Goal: Communication & Community: Answer question/provide support

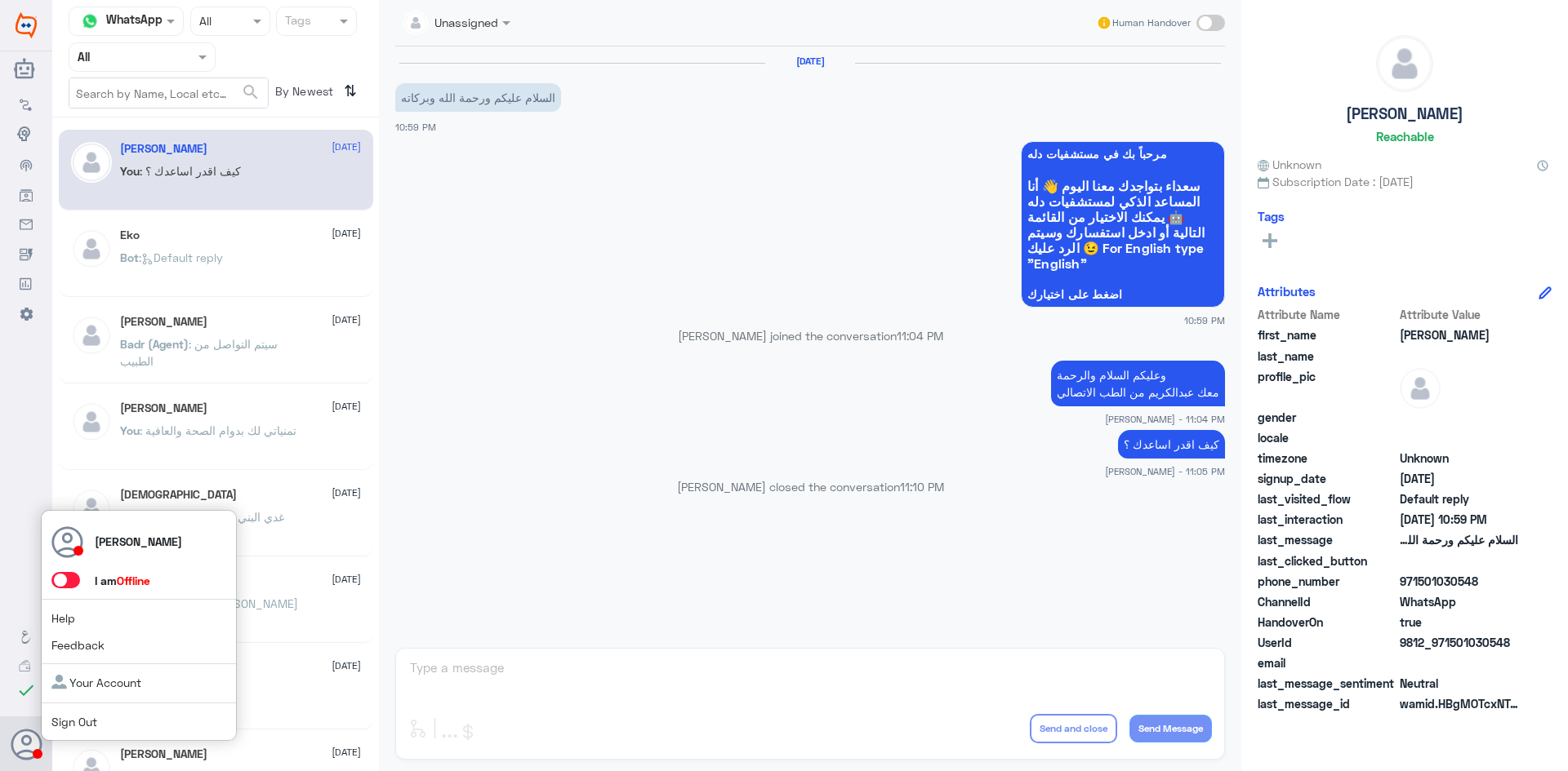
click at [70, 579] on span at bounding box center [66, 580] width 29 height 16
click at [0, 0] on input "checkbox" at bounding box center [0, 0] width 0 height 0
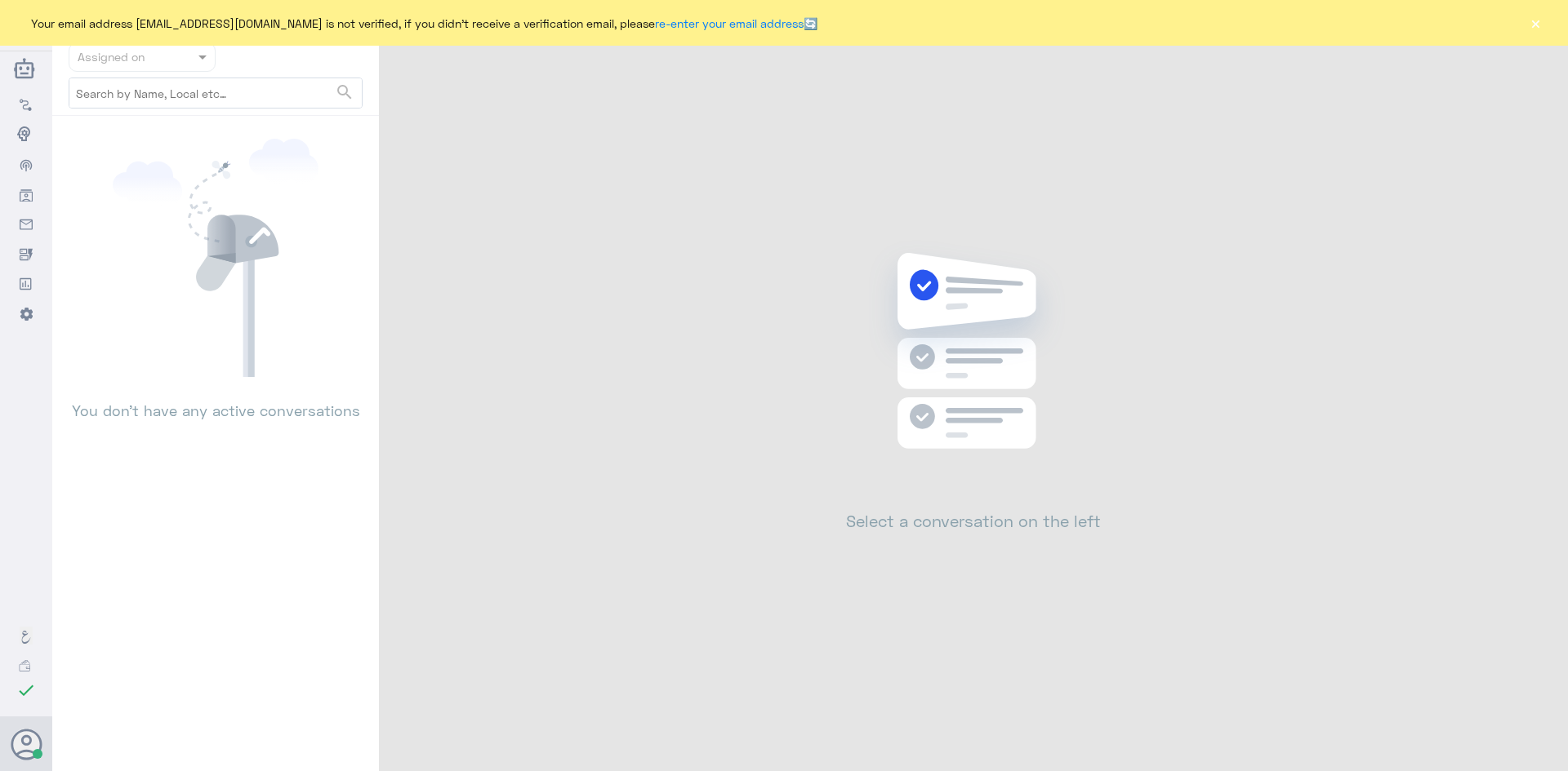
click at [1542, 24] on button "×" at bounding box center [1534, 22] width 16 height 16
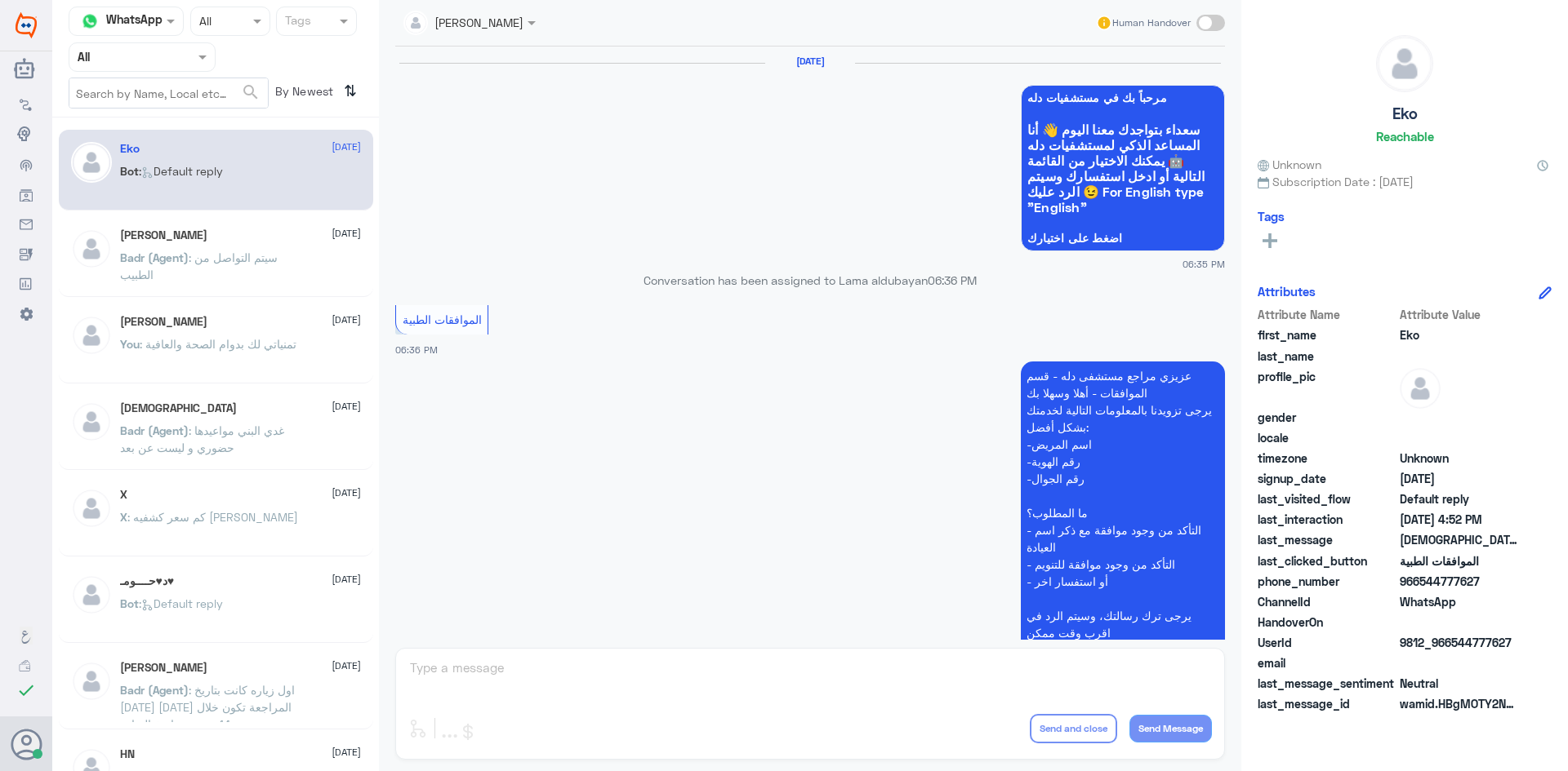
scroll to position [1559, 0]
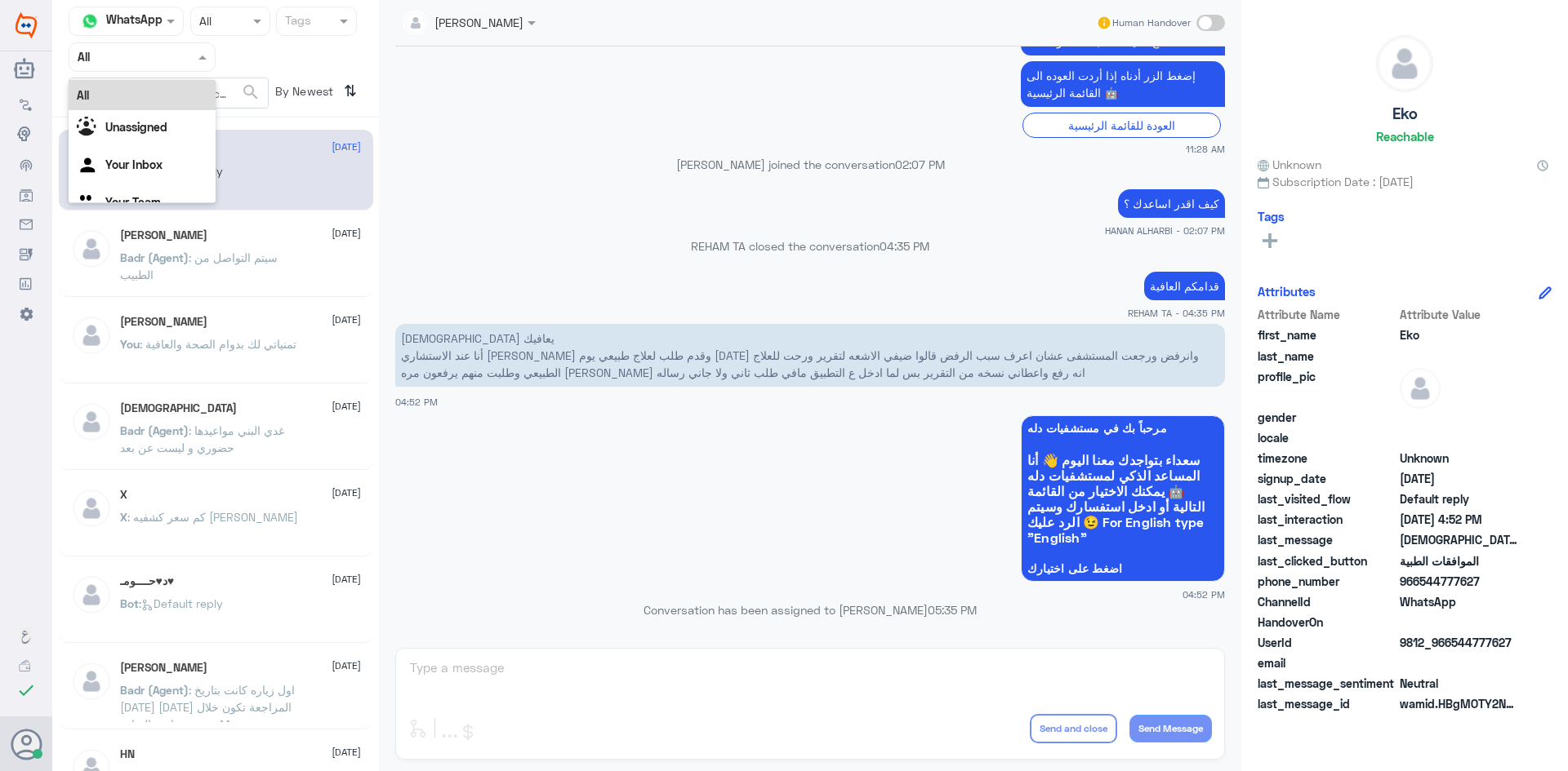
click at [204, 62] on span at bounding box center [204, 57] width 20 height 17
click at [158, 122] on b "Unassigned" at bounding box center [136, 127] width 62 height 14
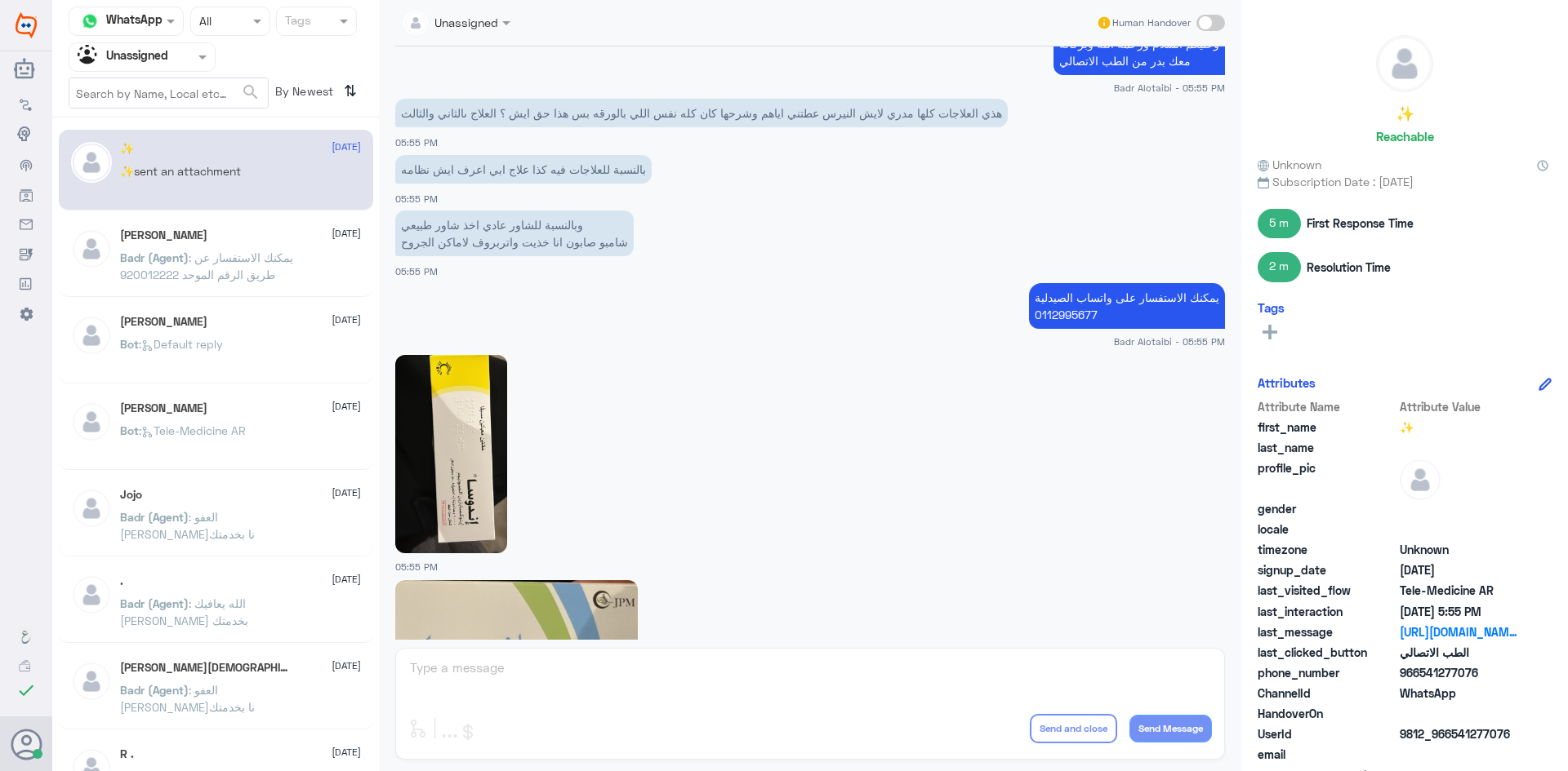
scroll to position [638, 0]
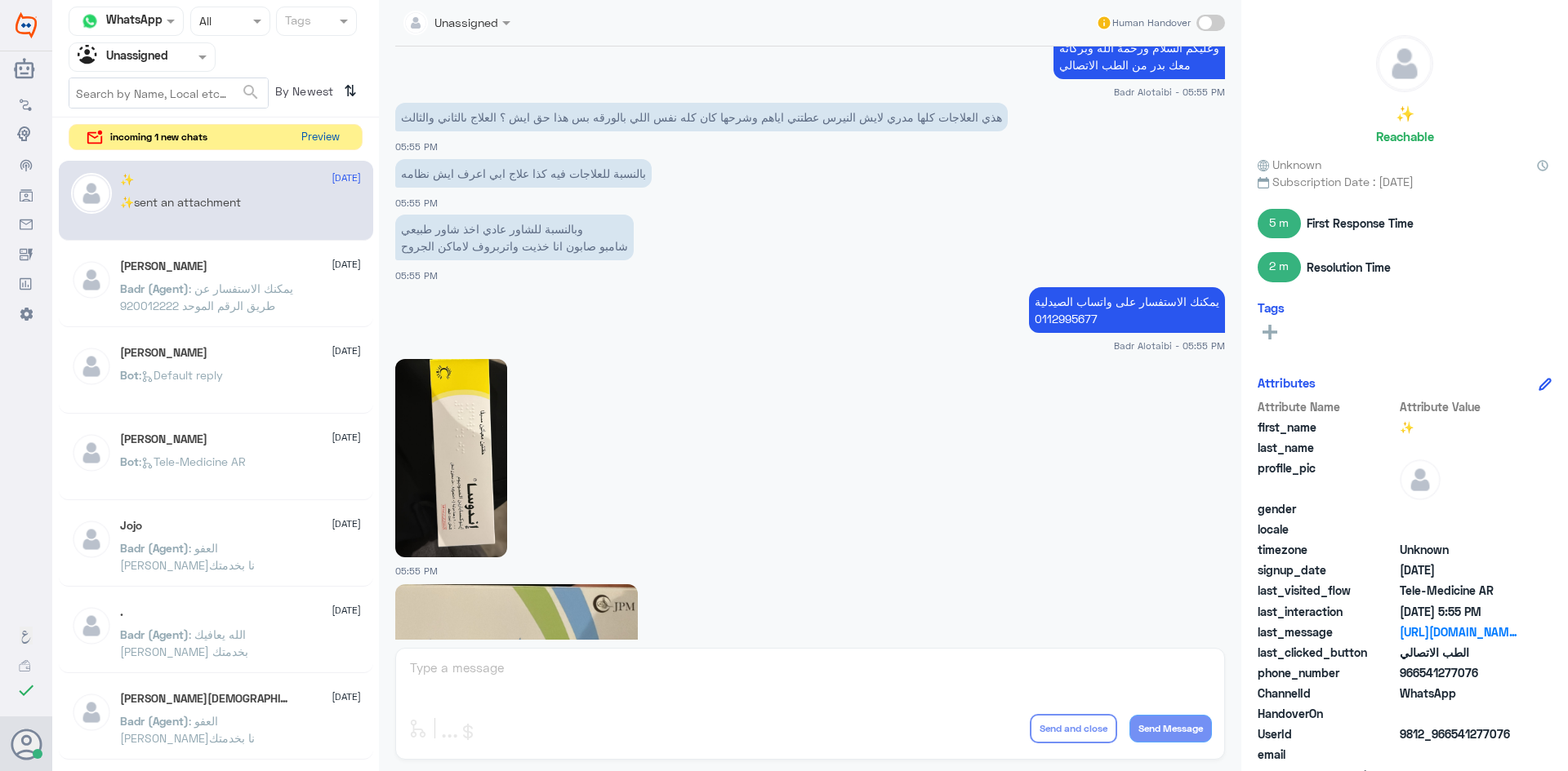
click at [328, 135] on button "Preview" at bounding box center [320, 138] width 51 height 25
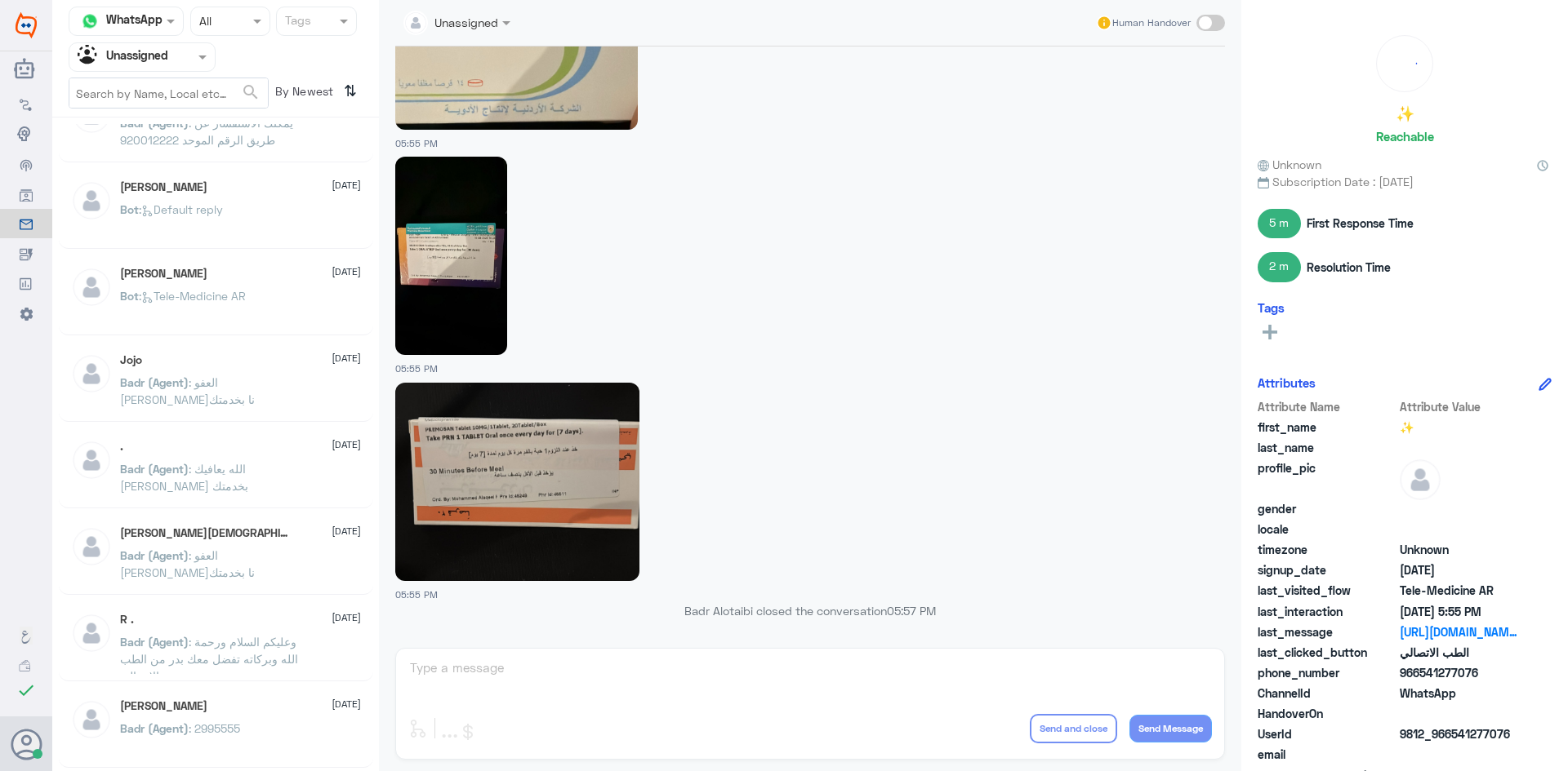
scroll to position [163, 0]
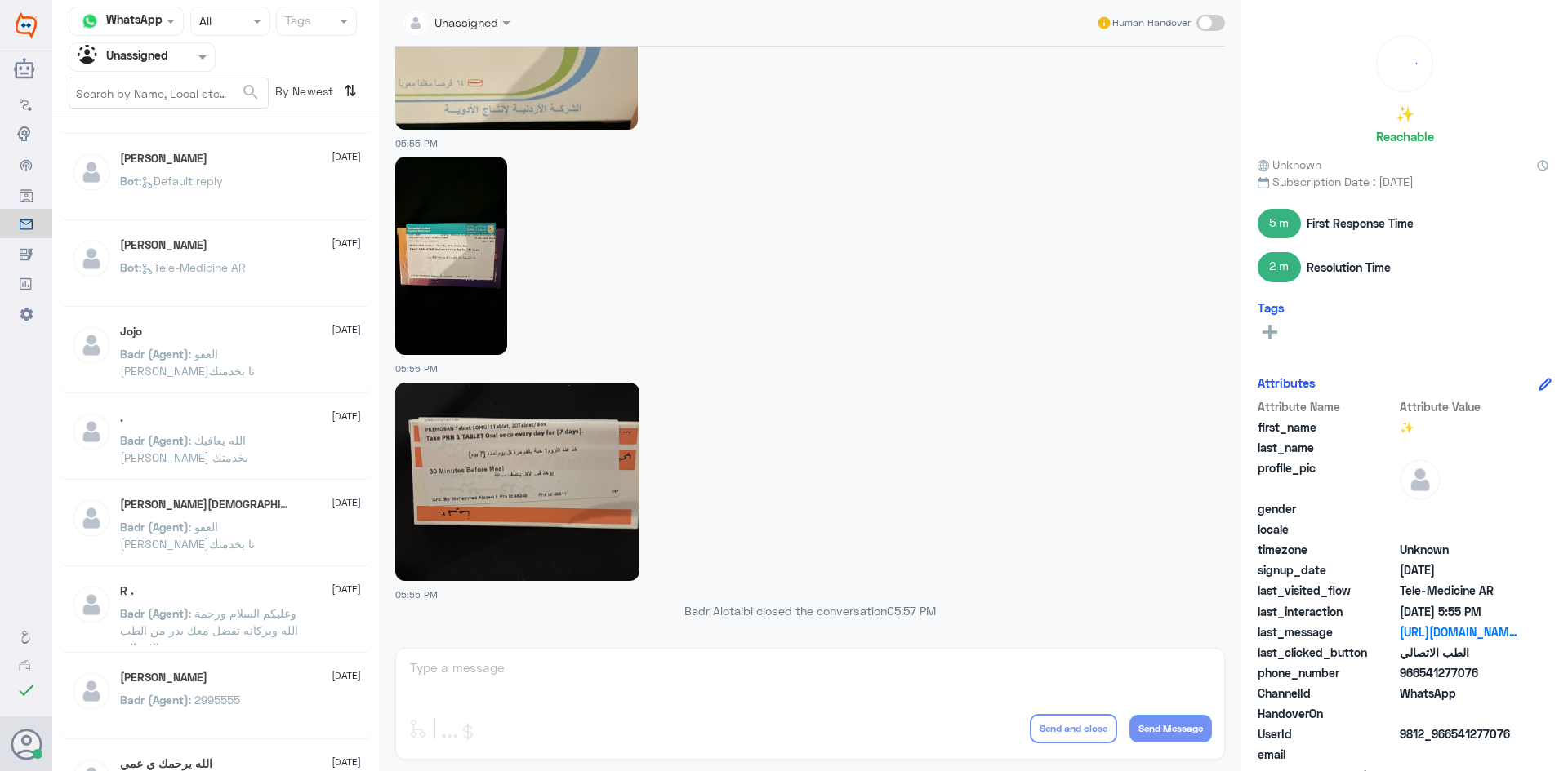
click at [251, 343] on div "Jojo 15 August Badr (Agent) : العفو سعدنا بخدمتك" at bounding box center [240, 356] width 241 height 61
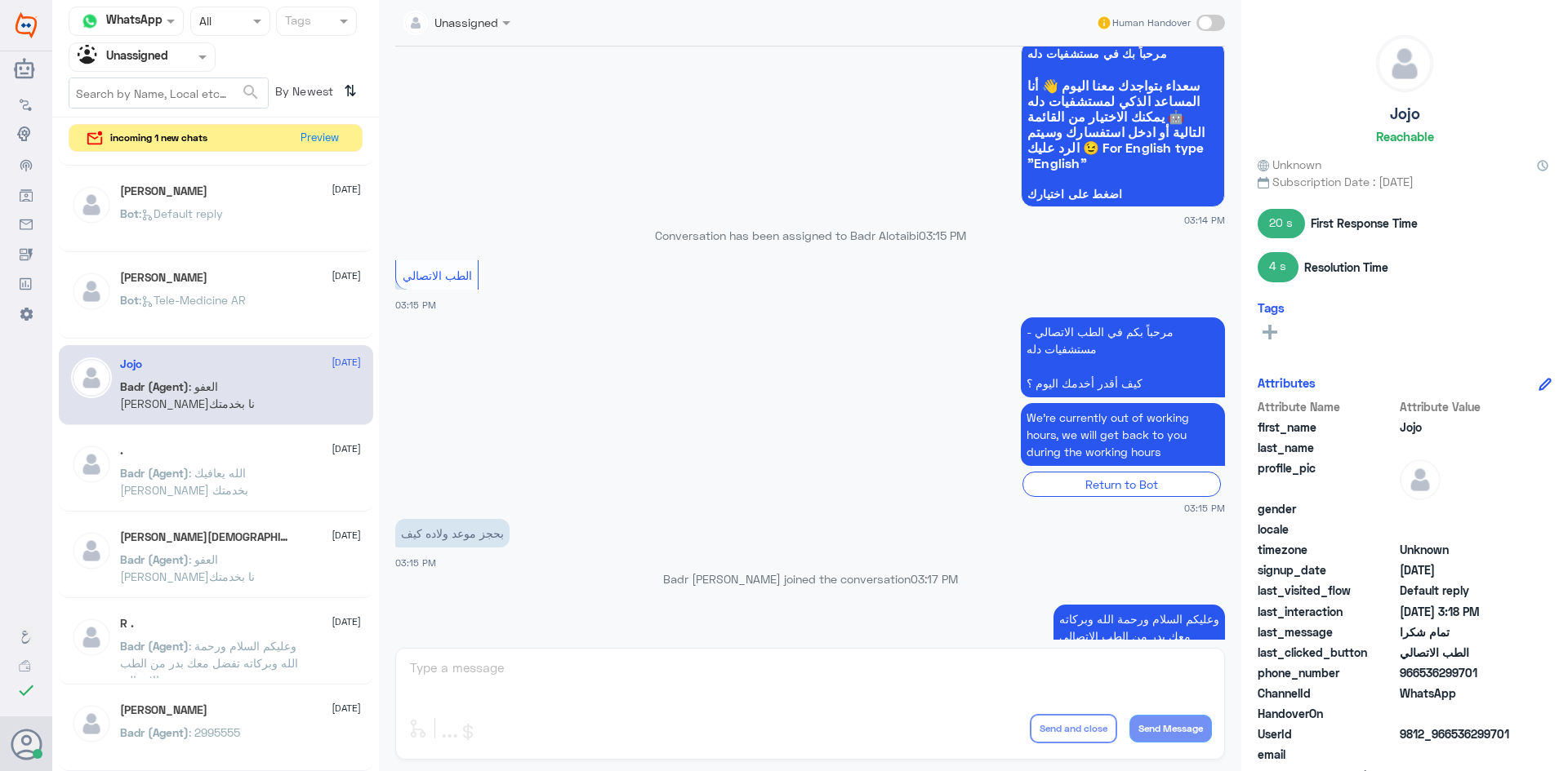
scroll to position [61, 0]
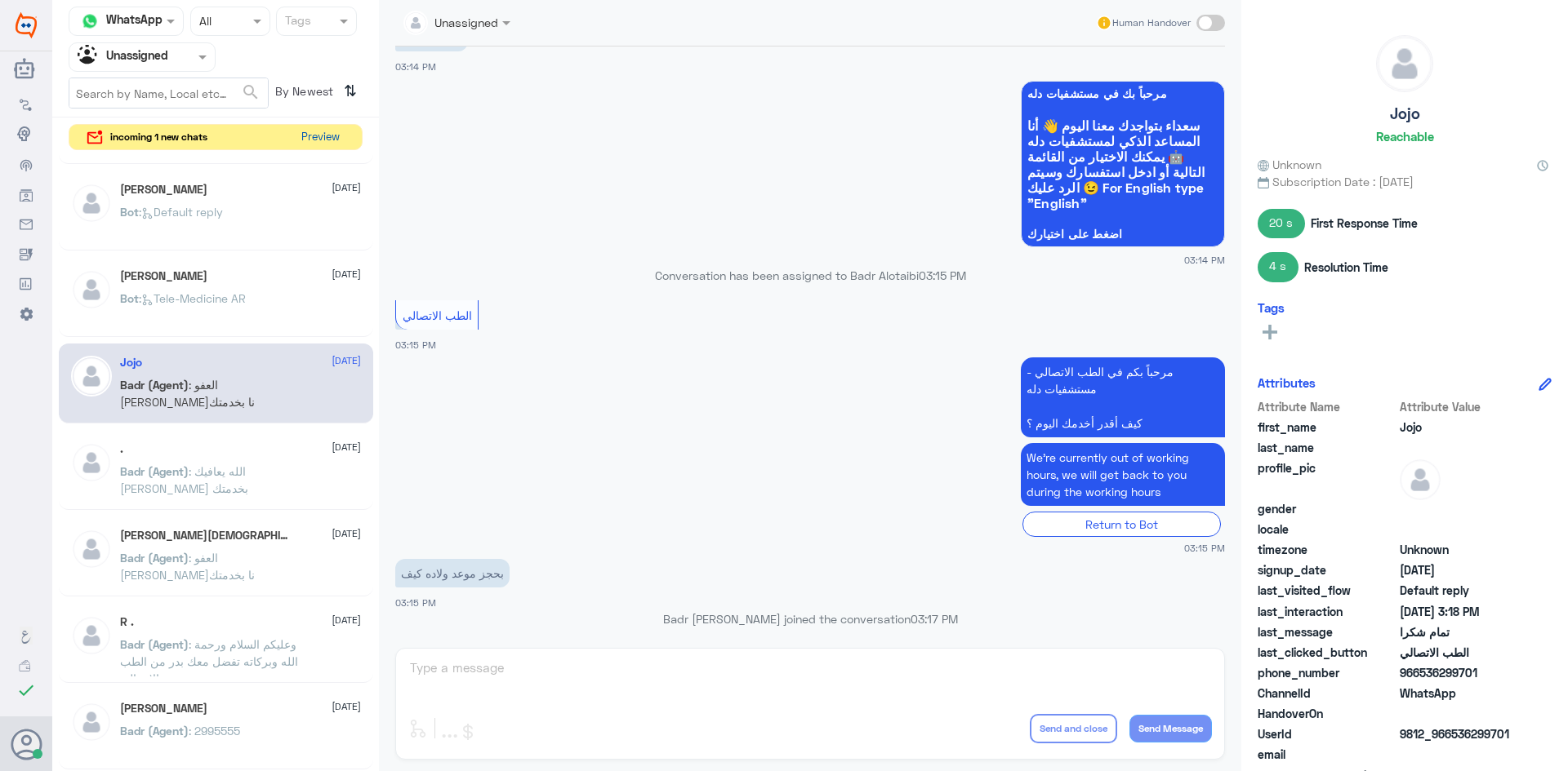
click at [329, 133] on button "Preview" at bounding box center [320, 138] width 51 height 25
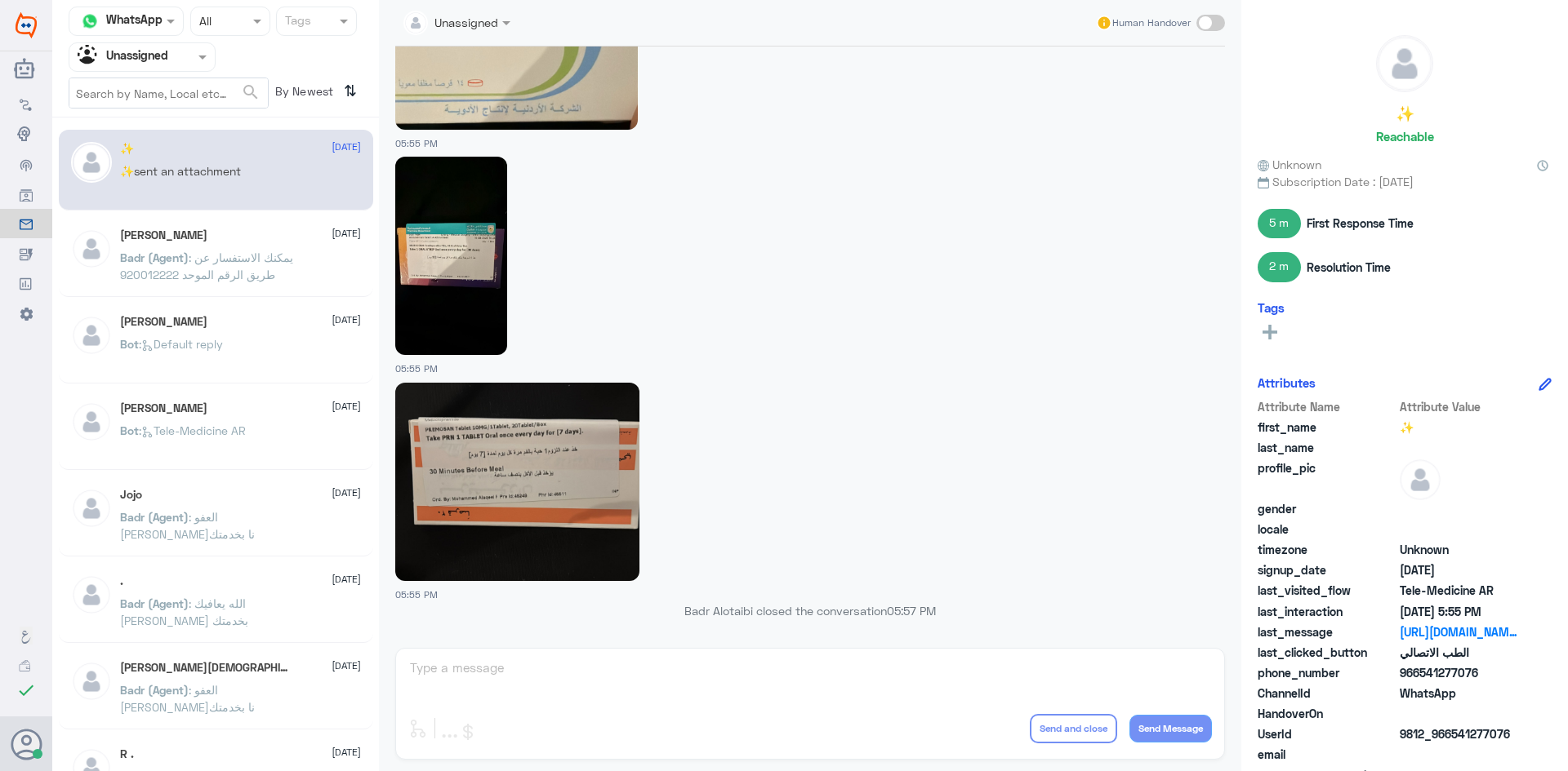
click at [286, 231] on div "MUSTAFA ALI 15 August" at bounding box center [240, 236] width 241 height 14
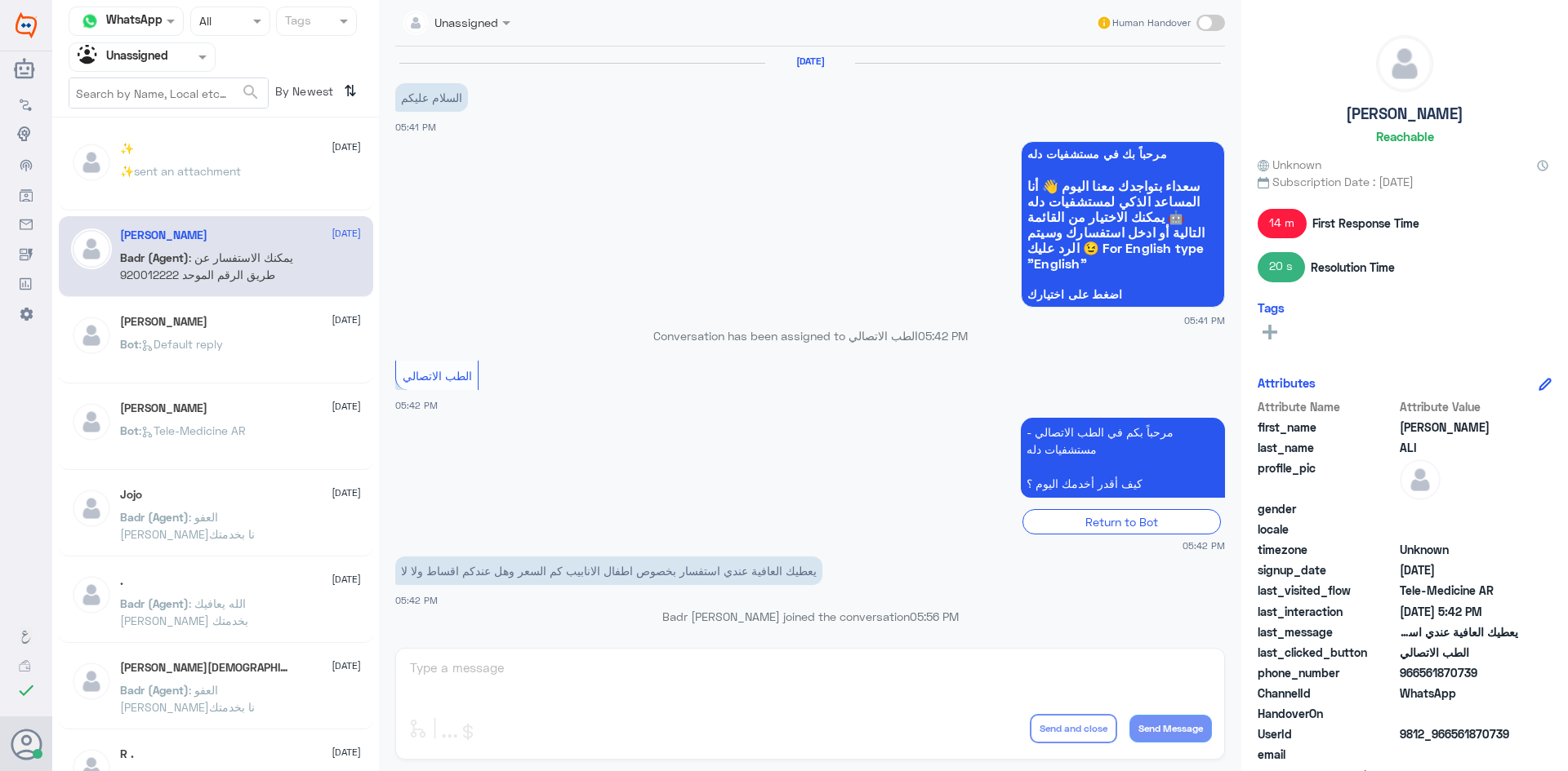
scroll to position [192, 0]
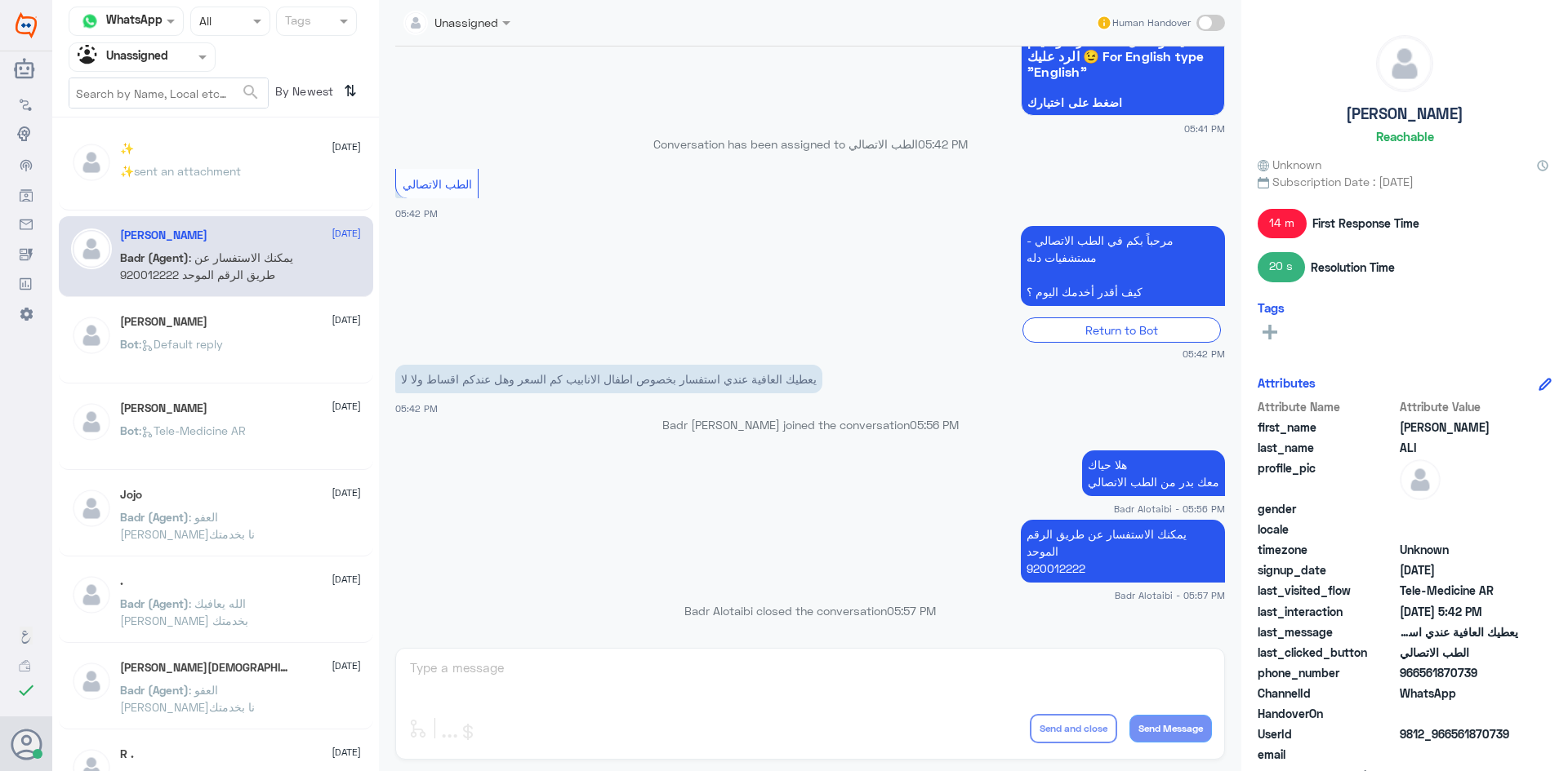
click at [301, 172] on div "✨ sent an attachment" at bounding box center [240, 184] width 241 height 36
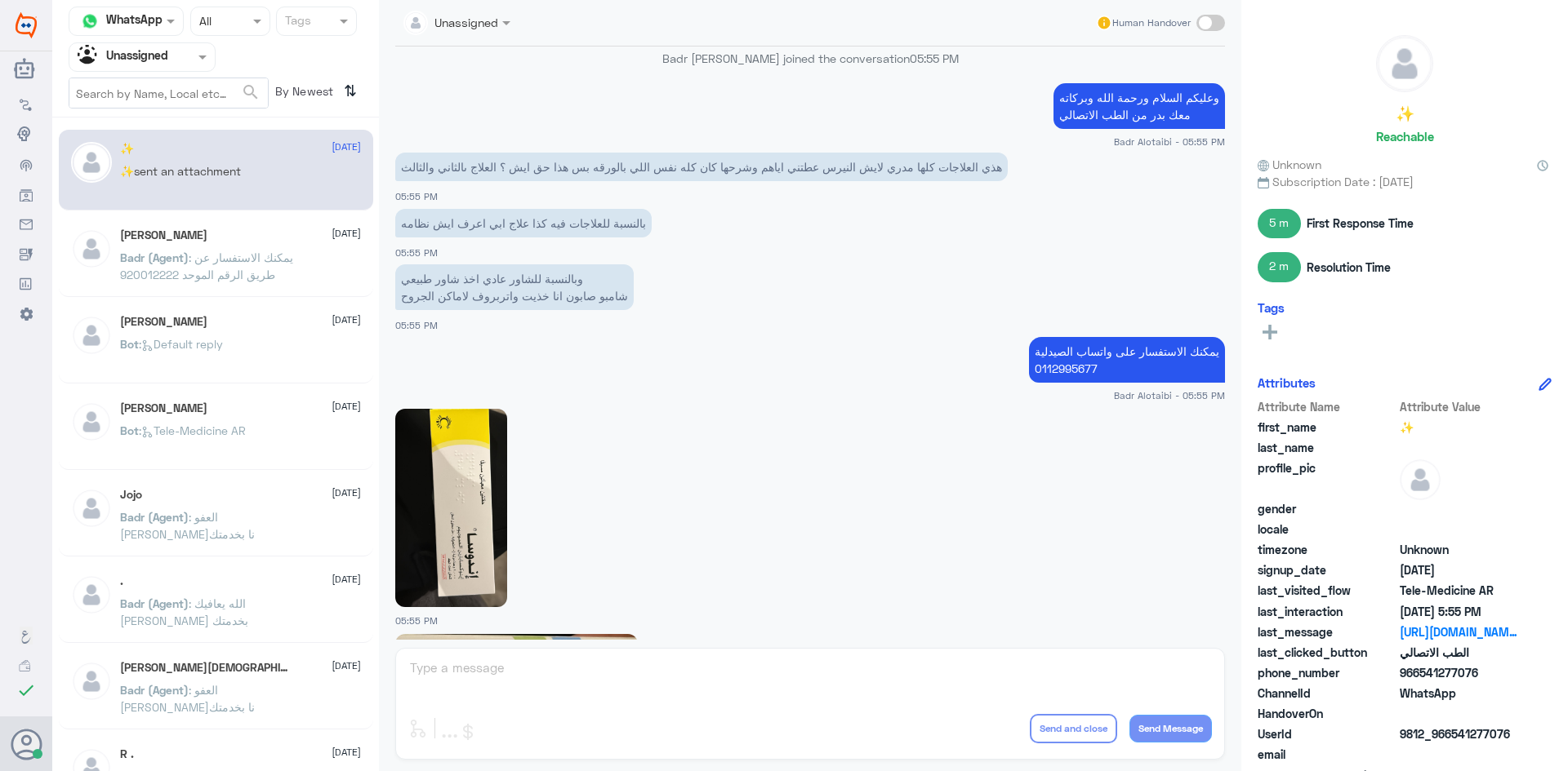
scroll to position [638, 0]
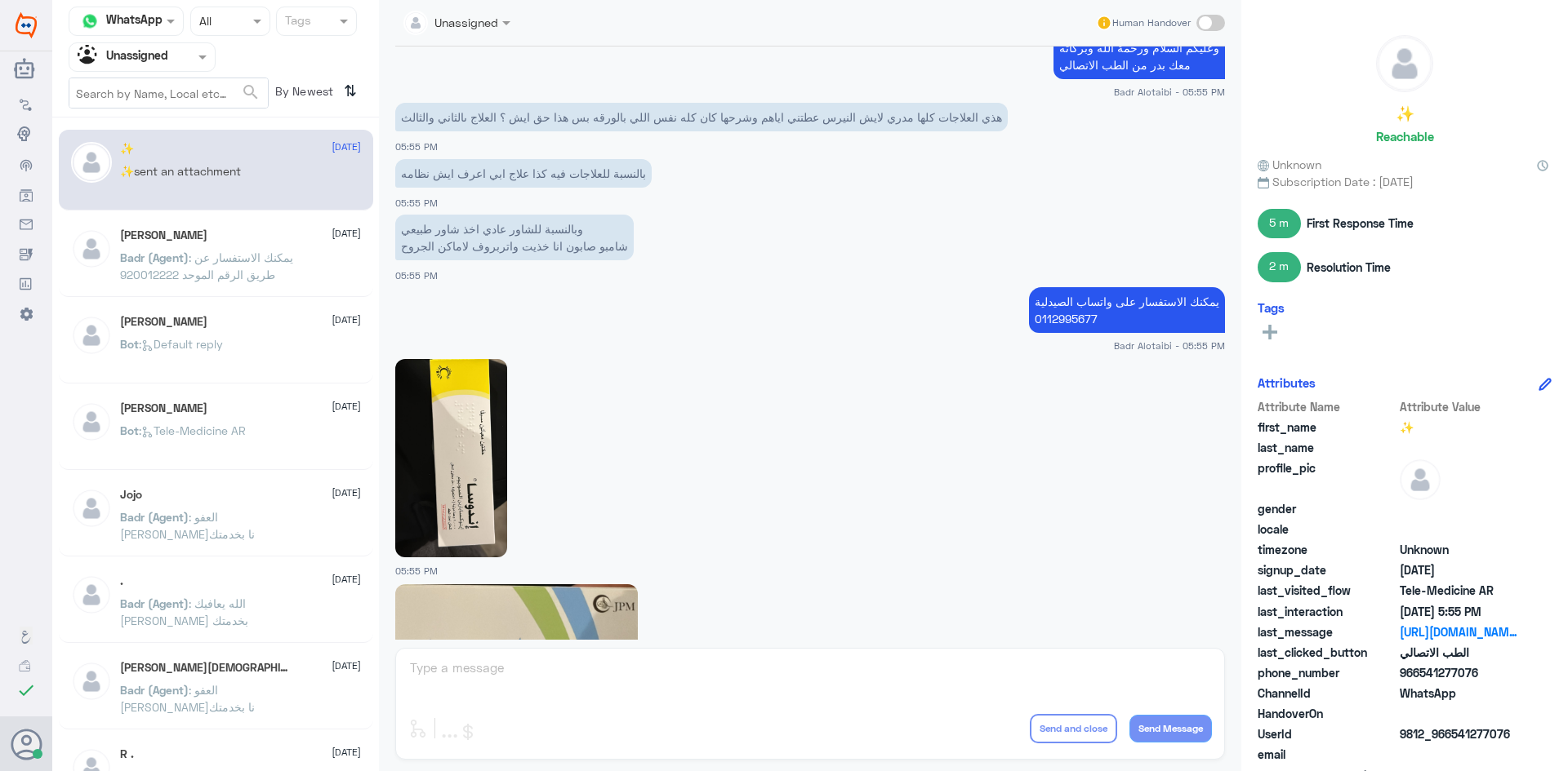
click at [239, 447] on p "Bot : Tele-Medicine AR" at bounding box center [182, 443] width 126 height 41
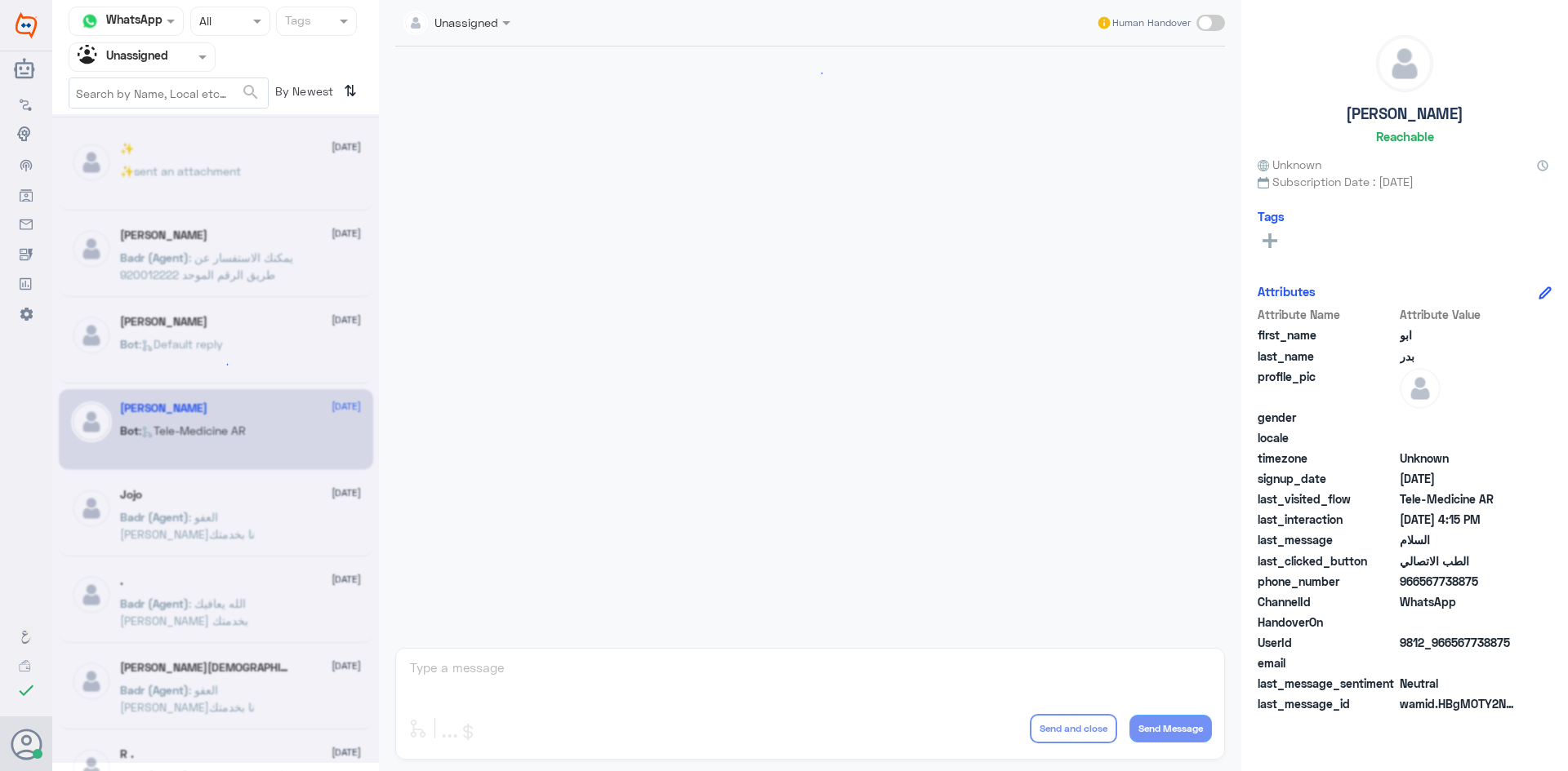
scroll to position [698, 0]
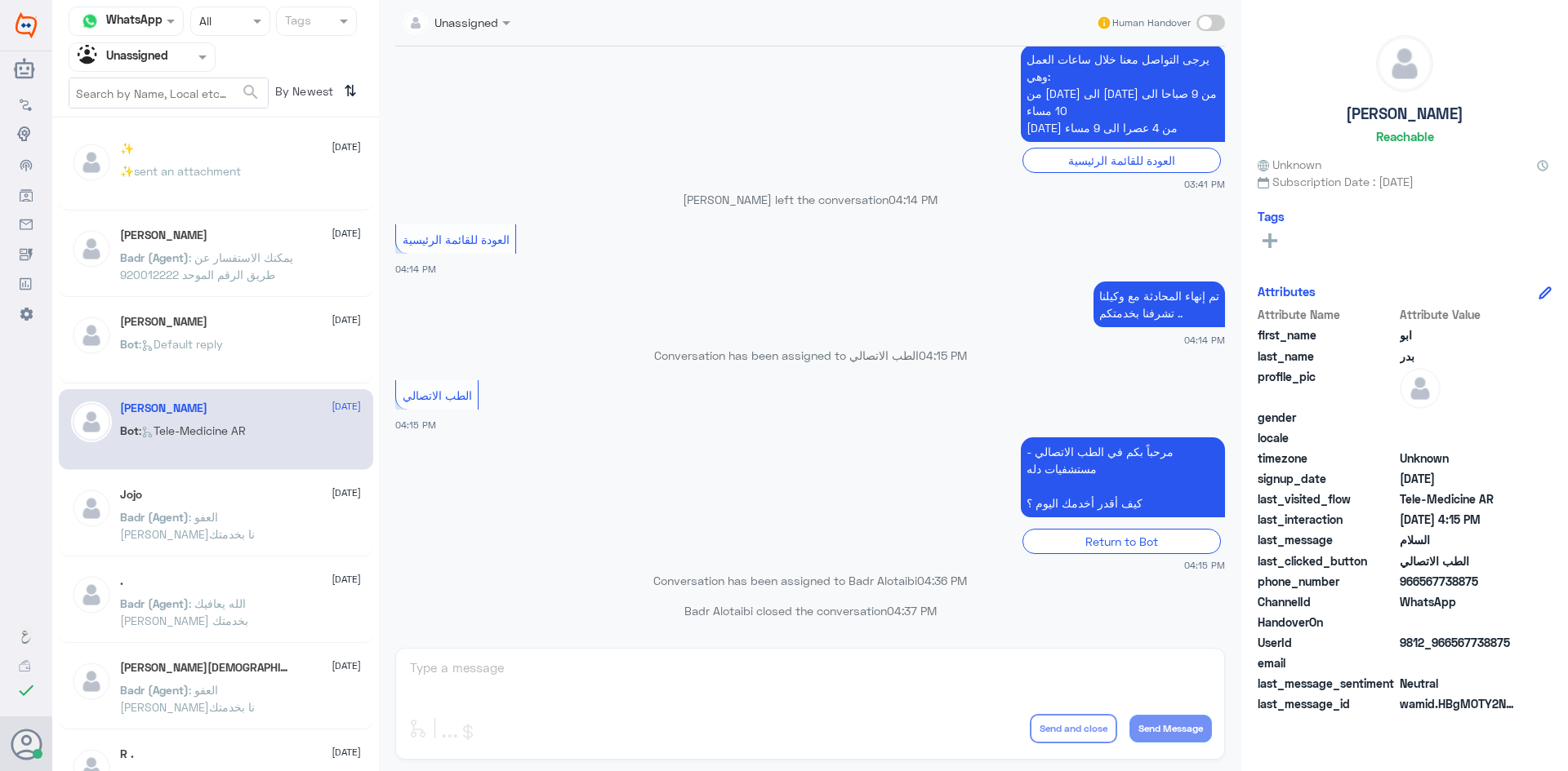
click at [255, 514] on span ": العفو سعدنا بخدمتك" at bounding box center [187, 525] width 134 height 31
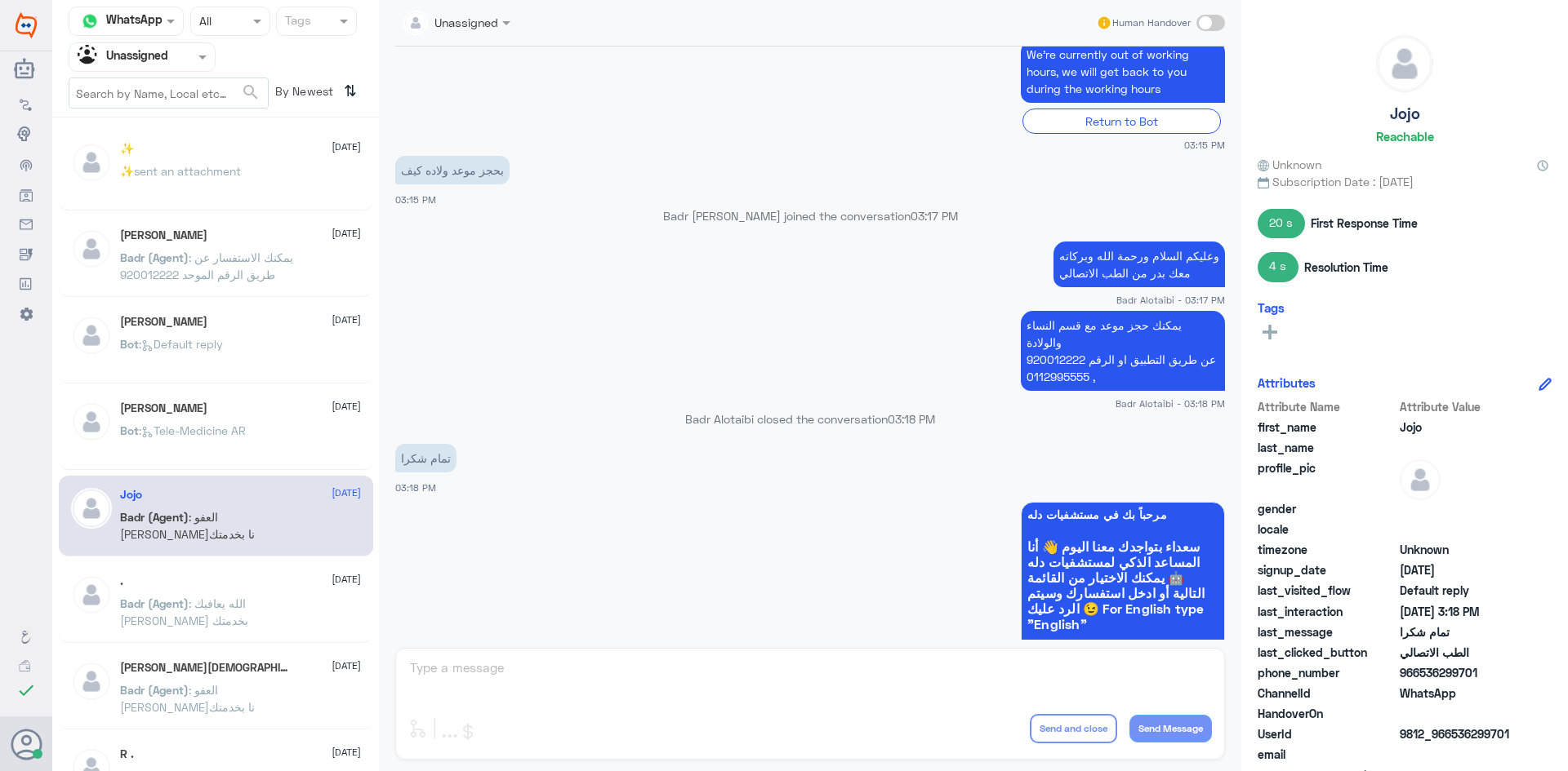
scroll to position [632, 0]
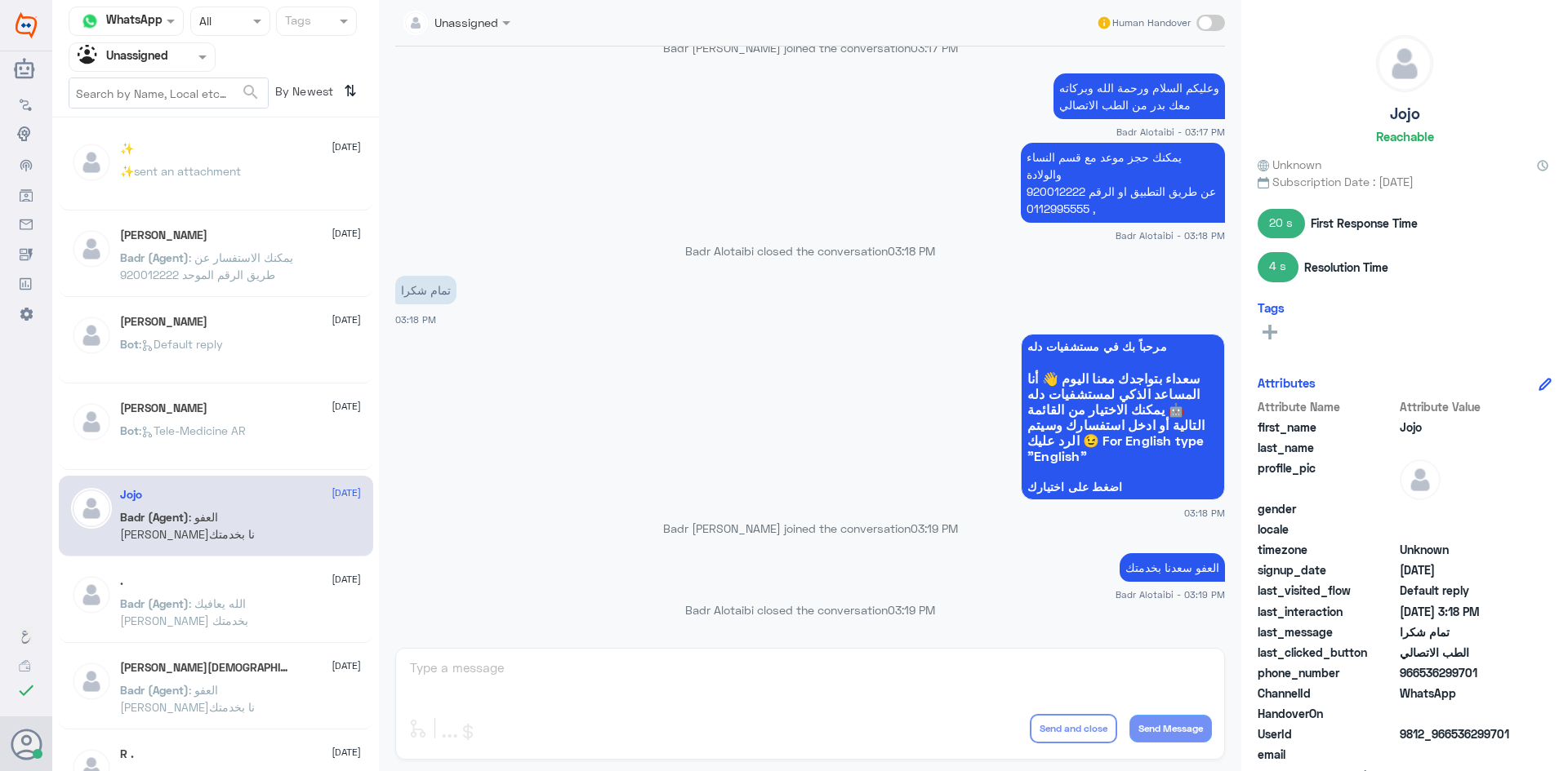
click at [248, 597] on span ": الله يعافيك سعدنا بخدمتك" at bounding box center [184, 612] width 128 height 31
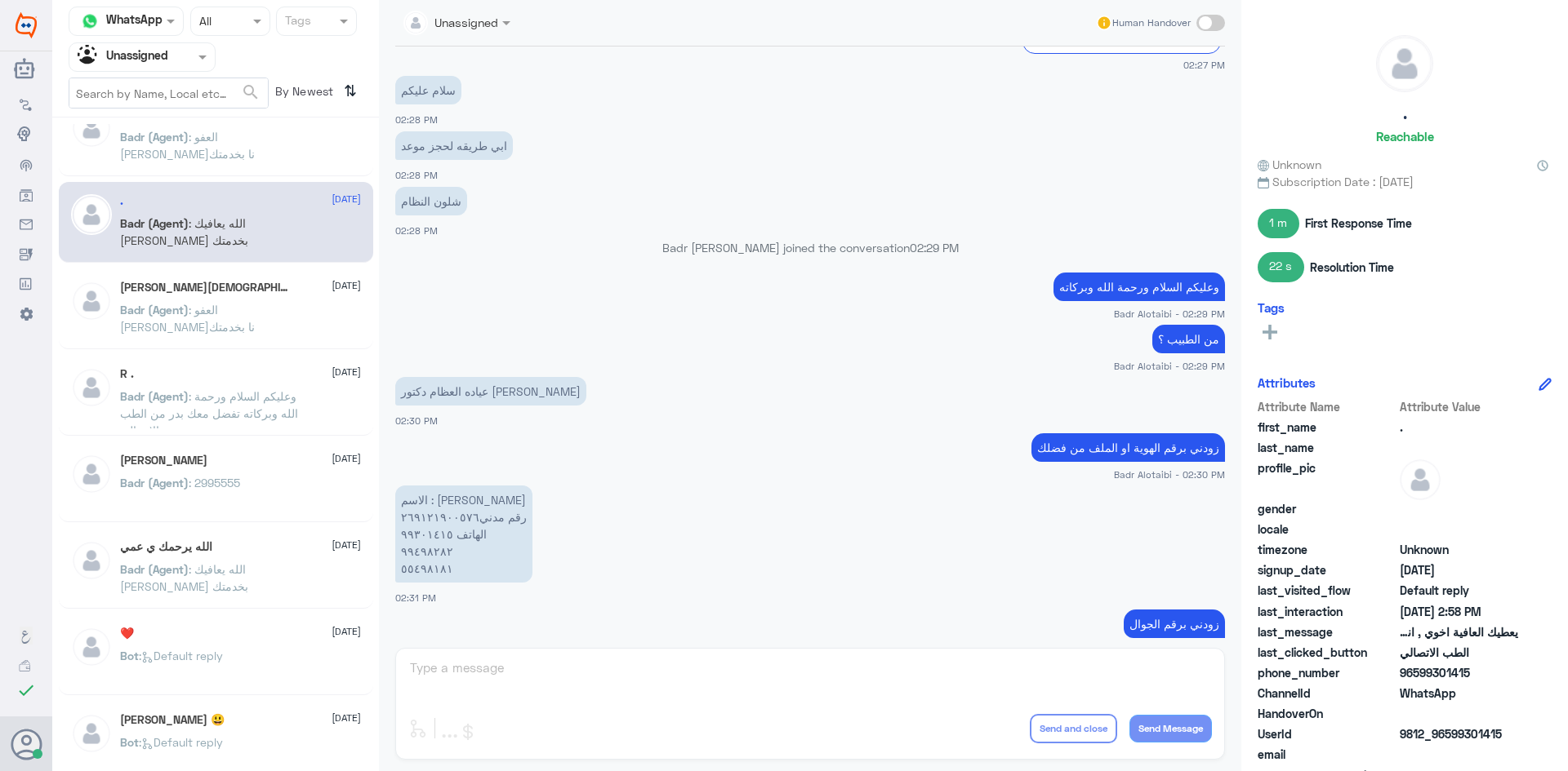
scroll to position [408, 0]
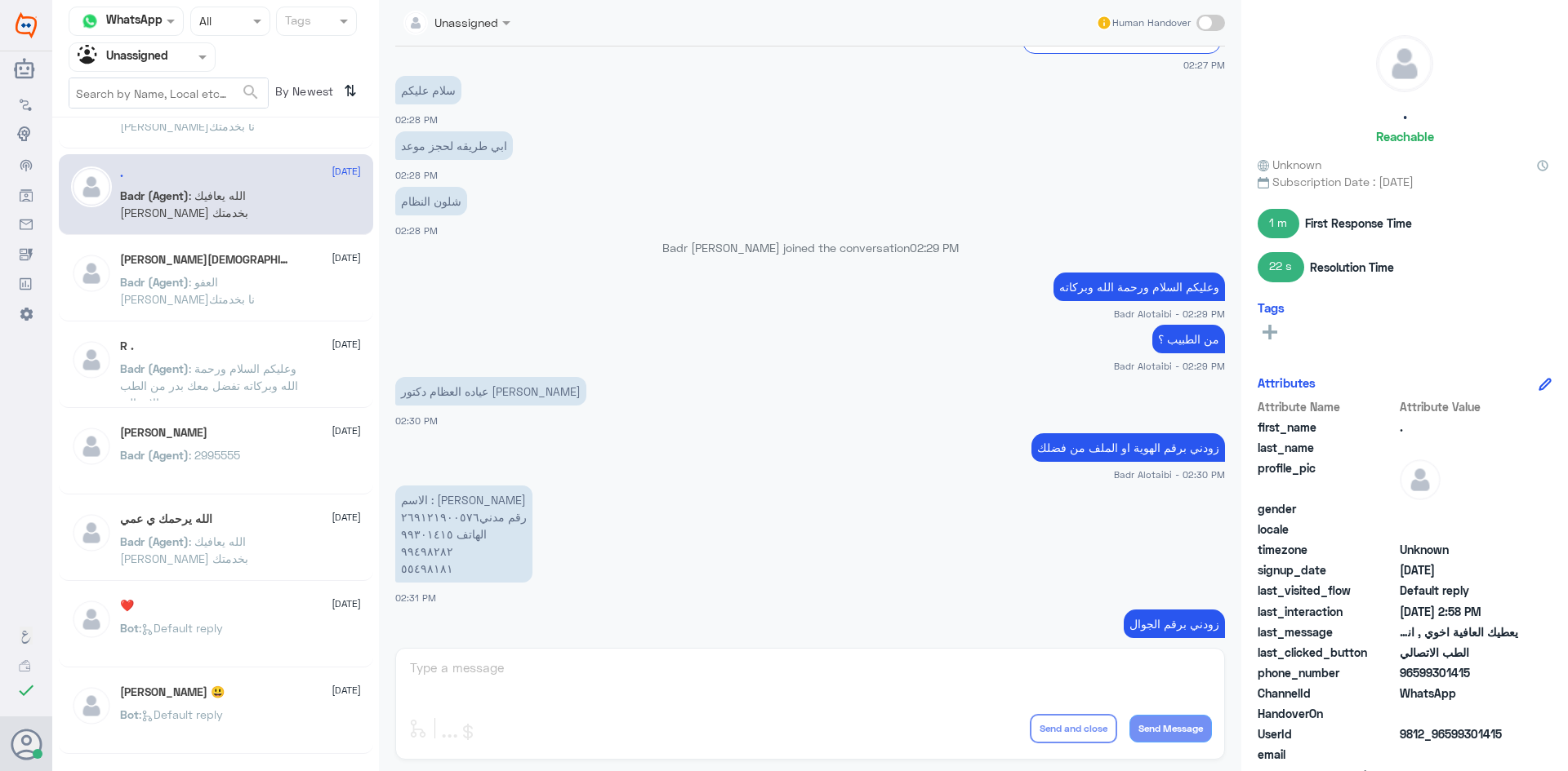
click at [261, 357] on div "R . 15 August Badr (Agent) : وعليكم السلام ورحمة الله وبركاته تفضل معك بدر من ا…" at bounding box center [240, 370] width 241 height 61
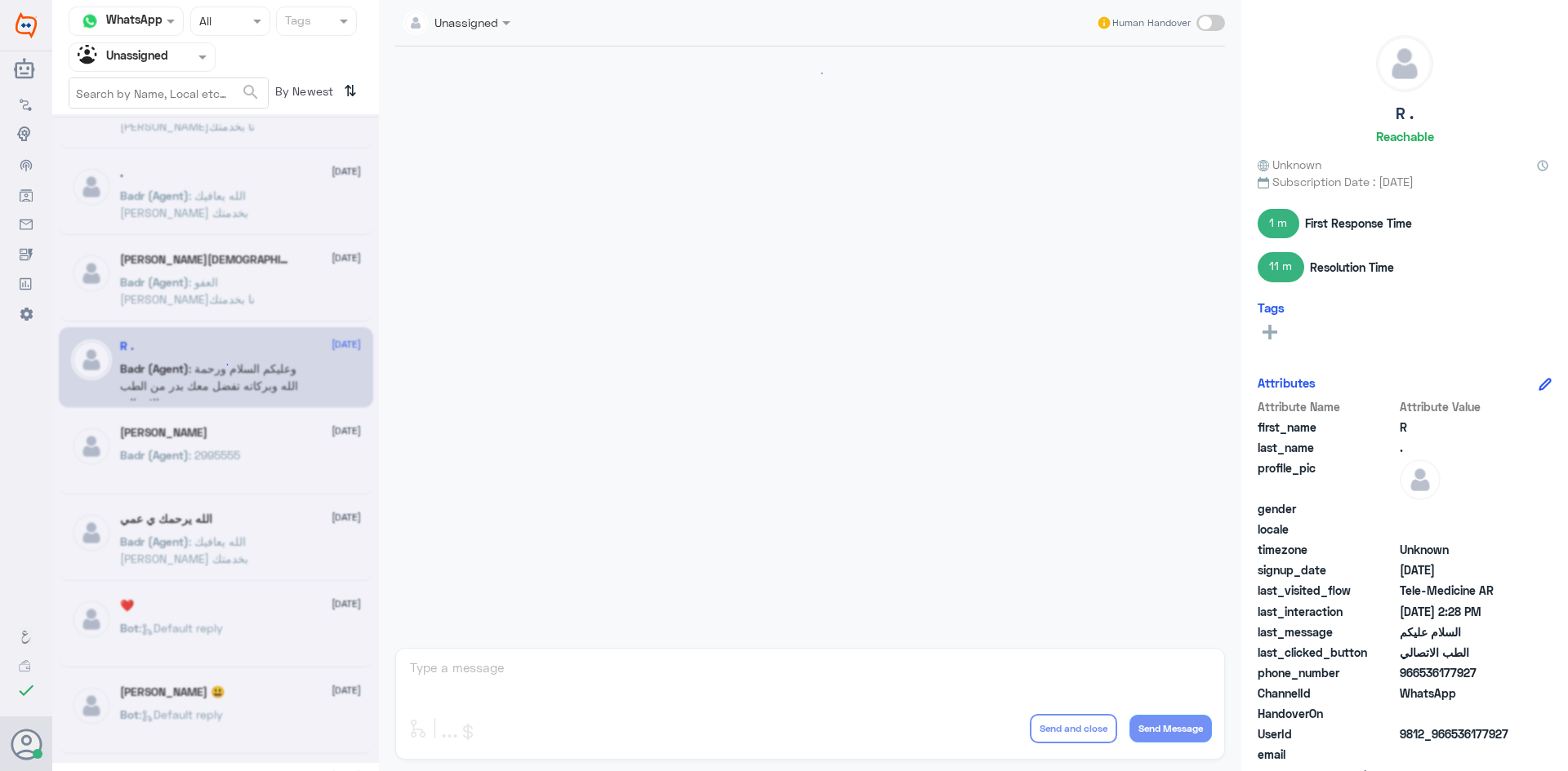
scroll to position [112, 0]
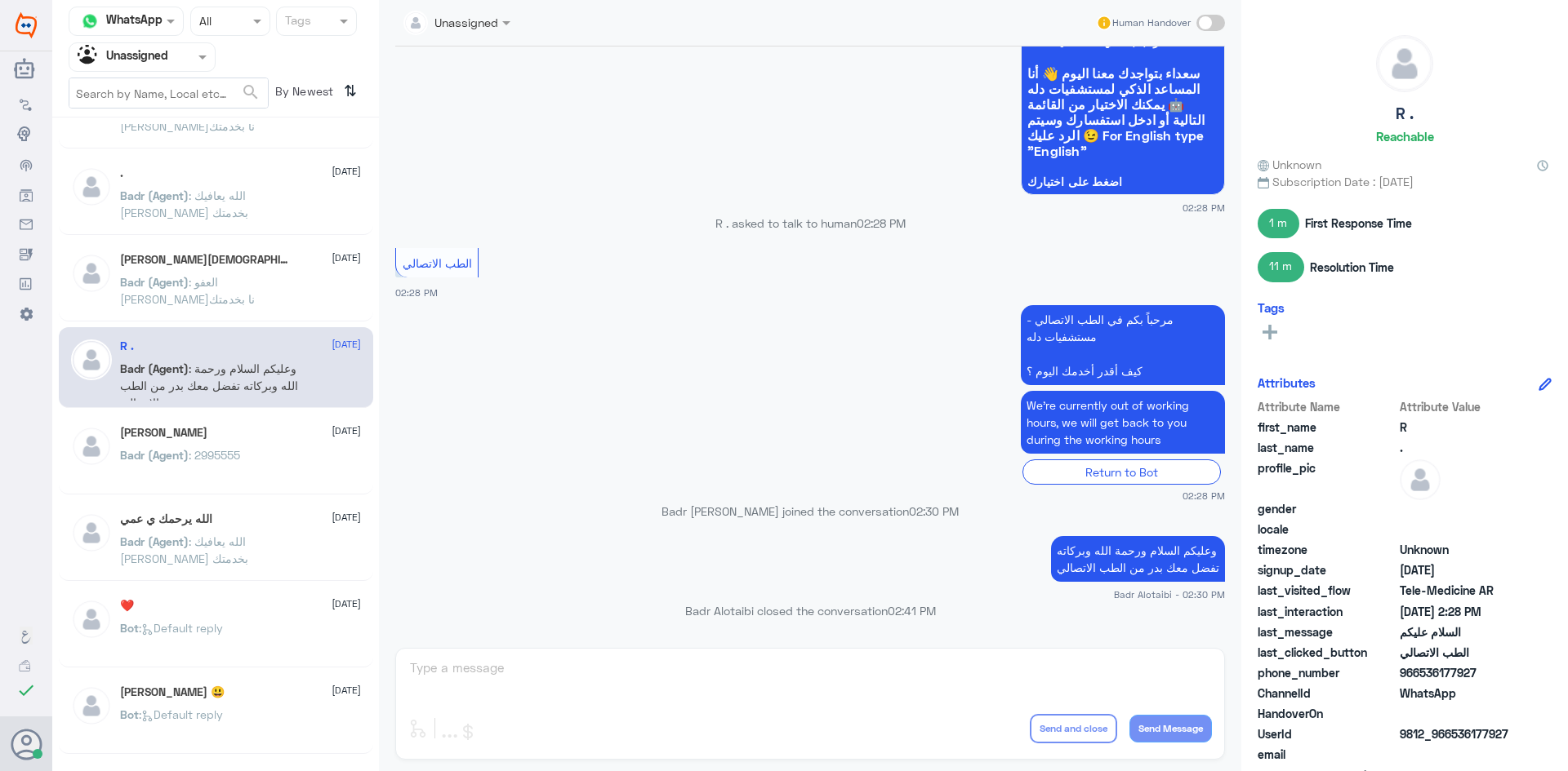
click at [293, 473] on div "Badr (Agent) : 2995555" at bounding box center [240, 469] width 241 height 36
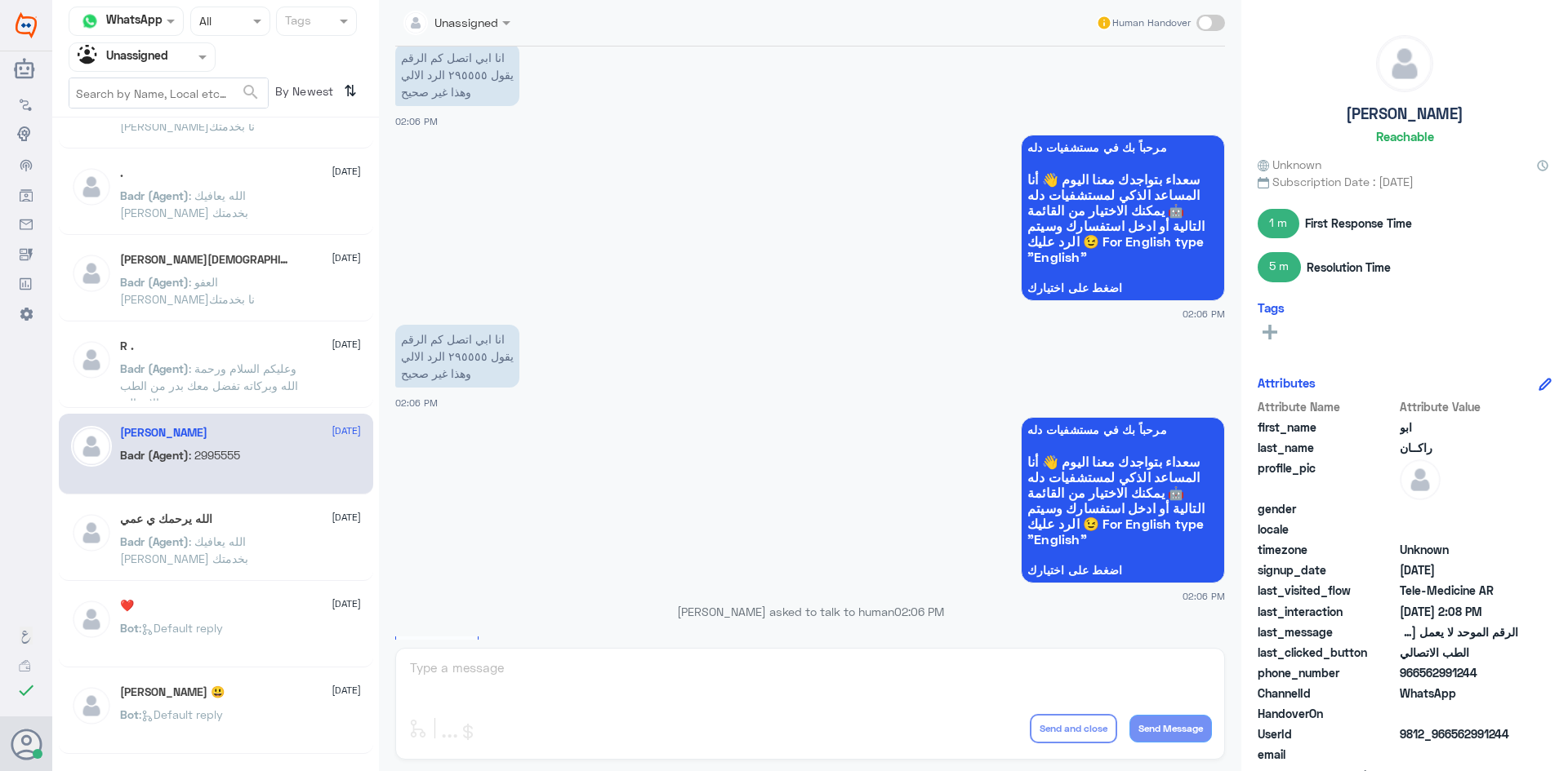
scroll to position [337, 0]
click at [239, 536] on span ": الله يعافيك سعدنا بخدمتك" at bounding box center [184, 550] width 128 height 31
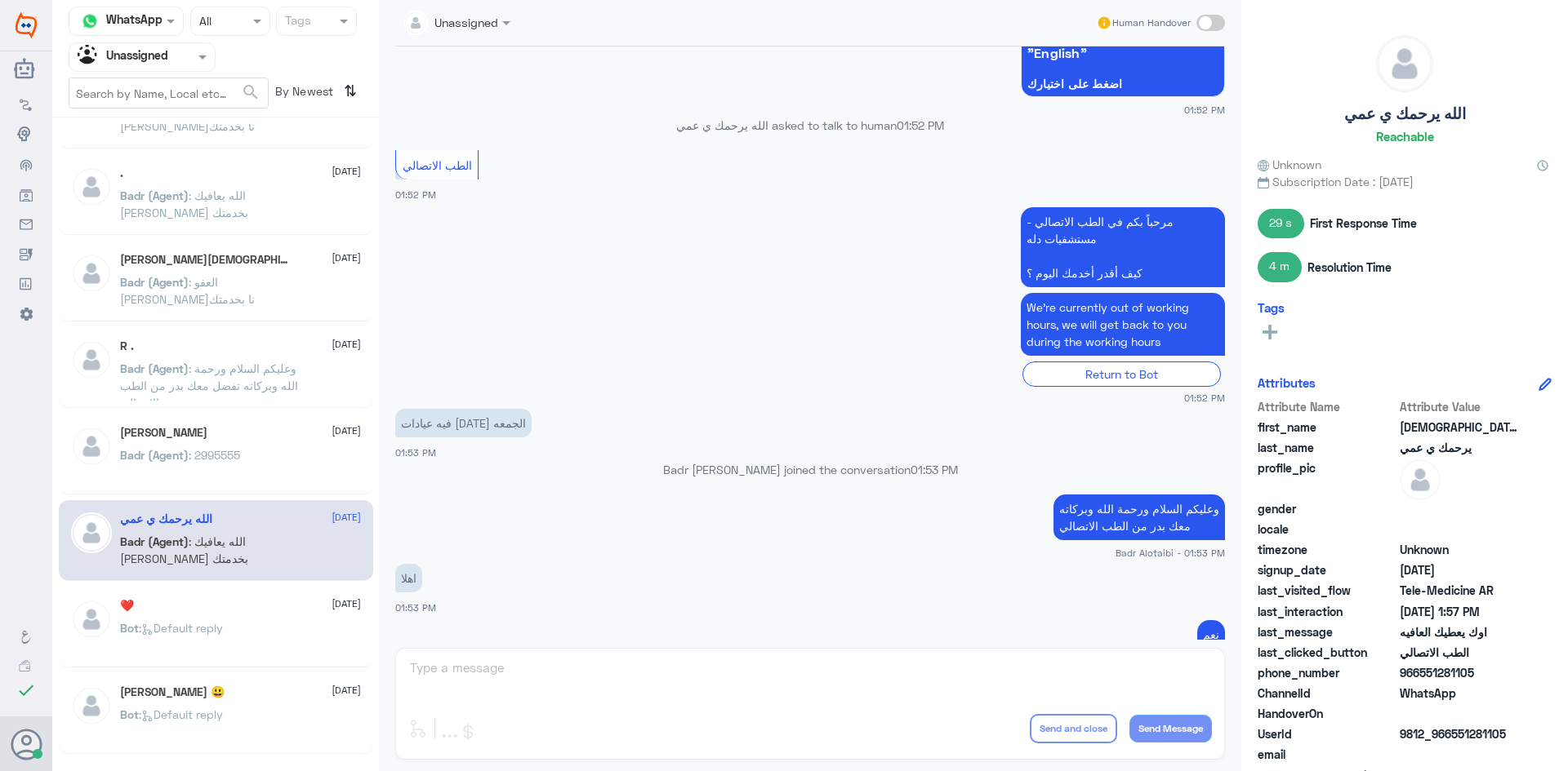
scroll to position [2981, 0]
click at [204, 616] on div "❤️ 15 August Bot : Default reply" at bounding box center [240, 629] width 241 height 61
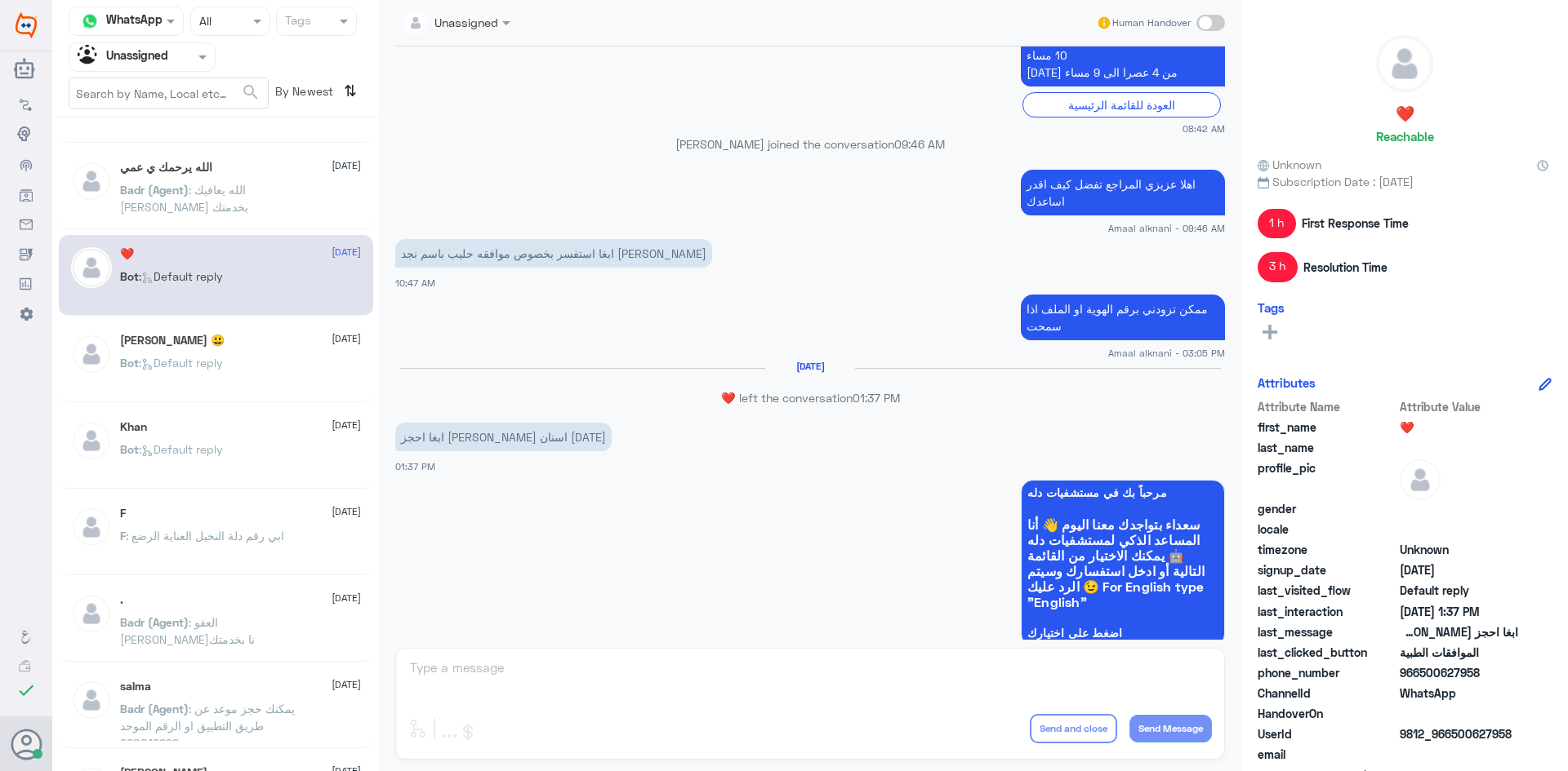
scroll to position [817, 0]
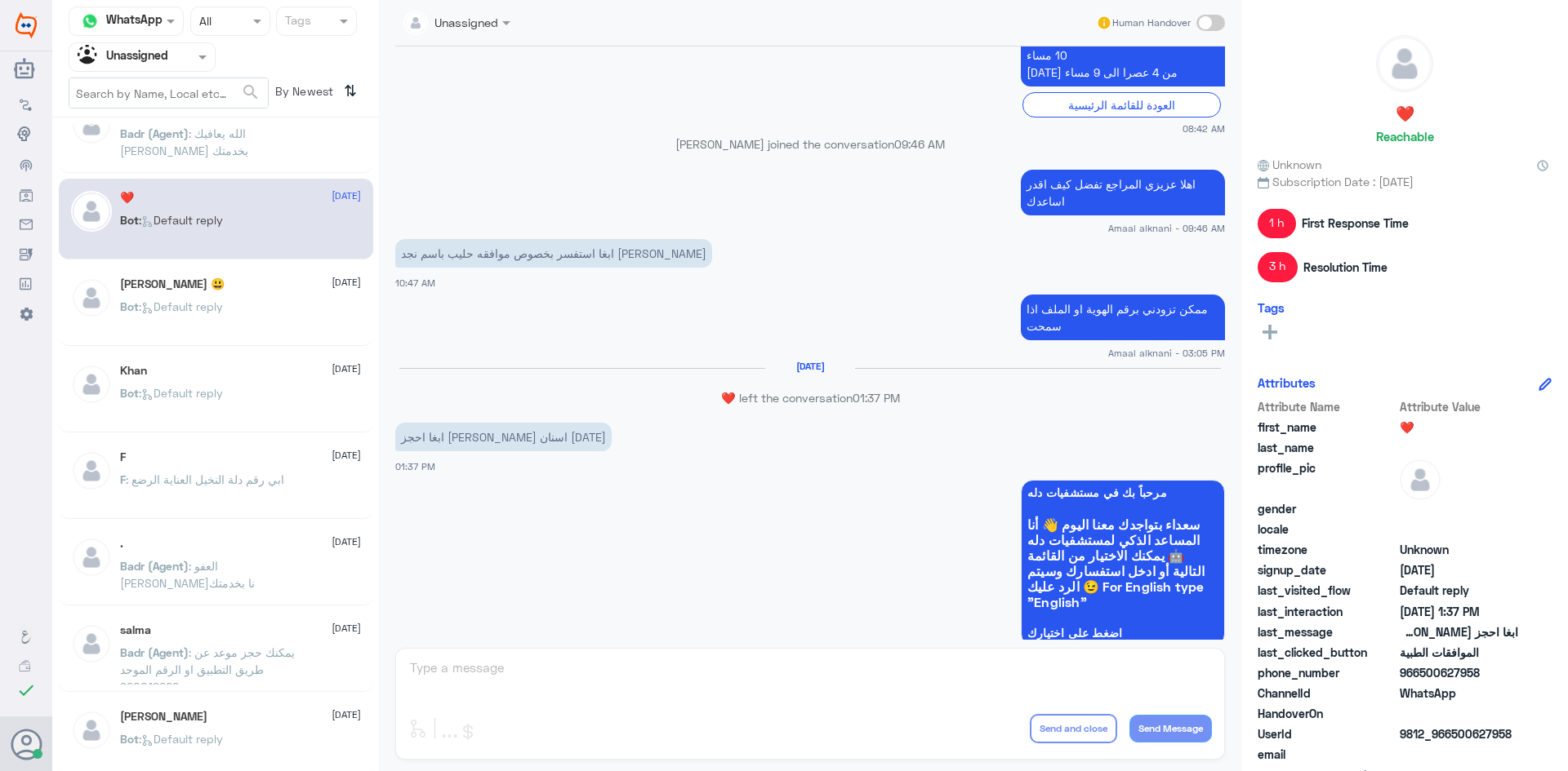
click at [234, 315] on div "Bot : Default reply" at bounding box center [240, 320] width 241 height 36
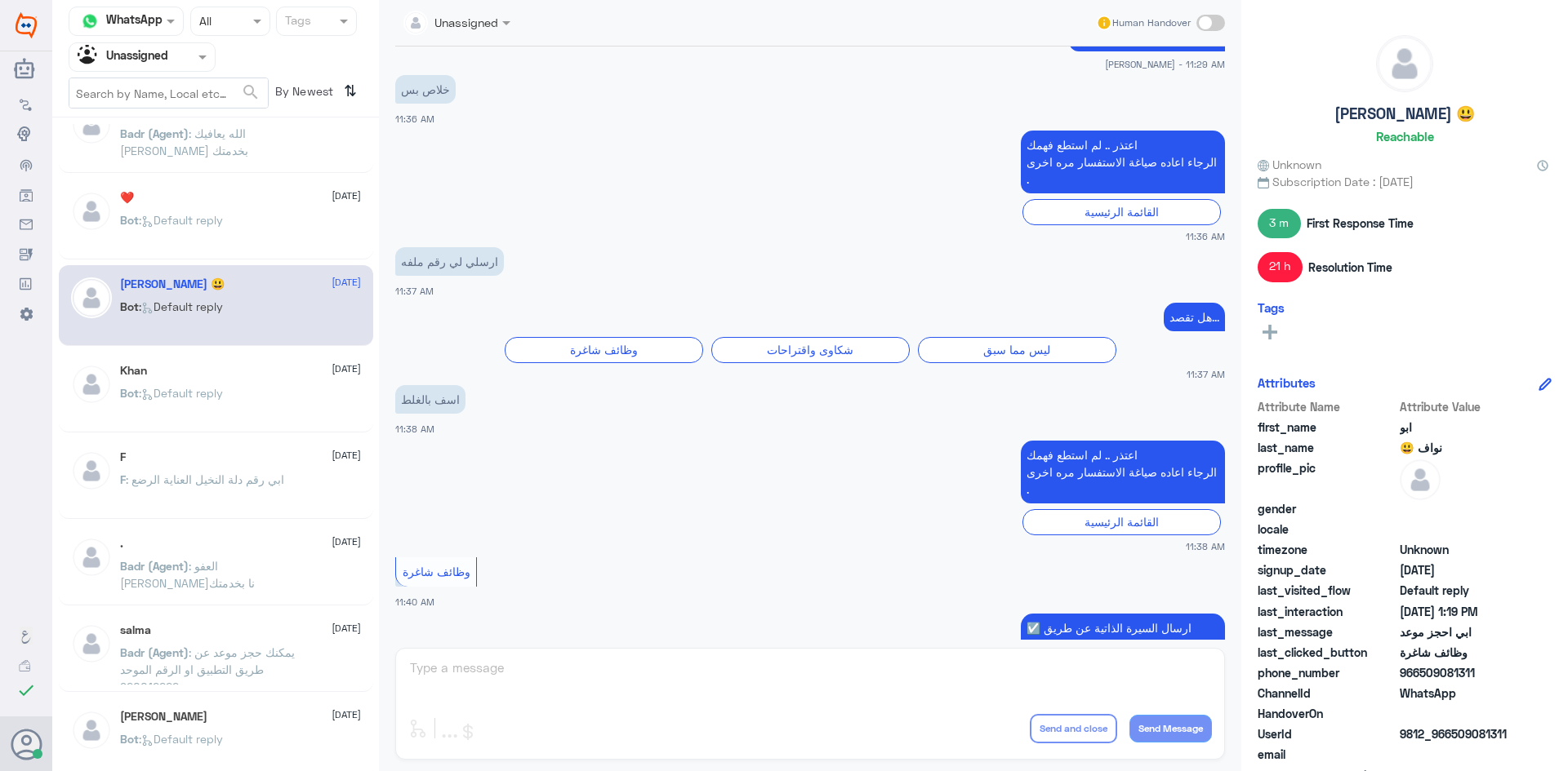
scroll to position [496, 0]
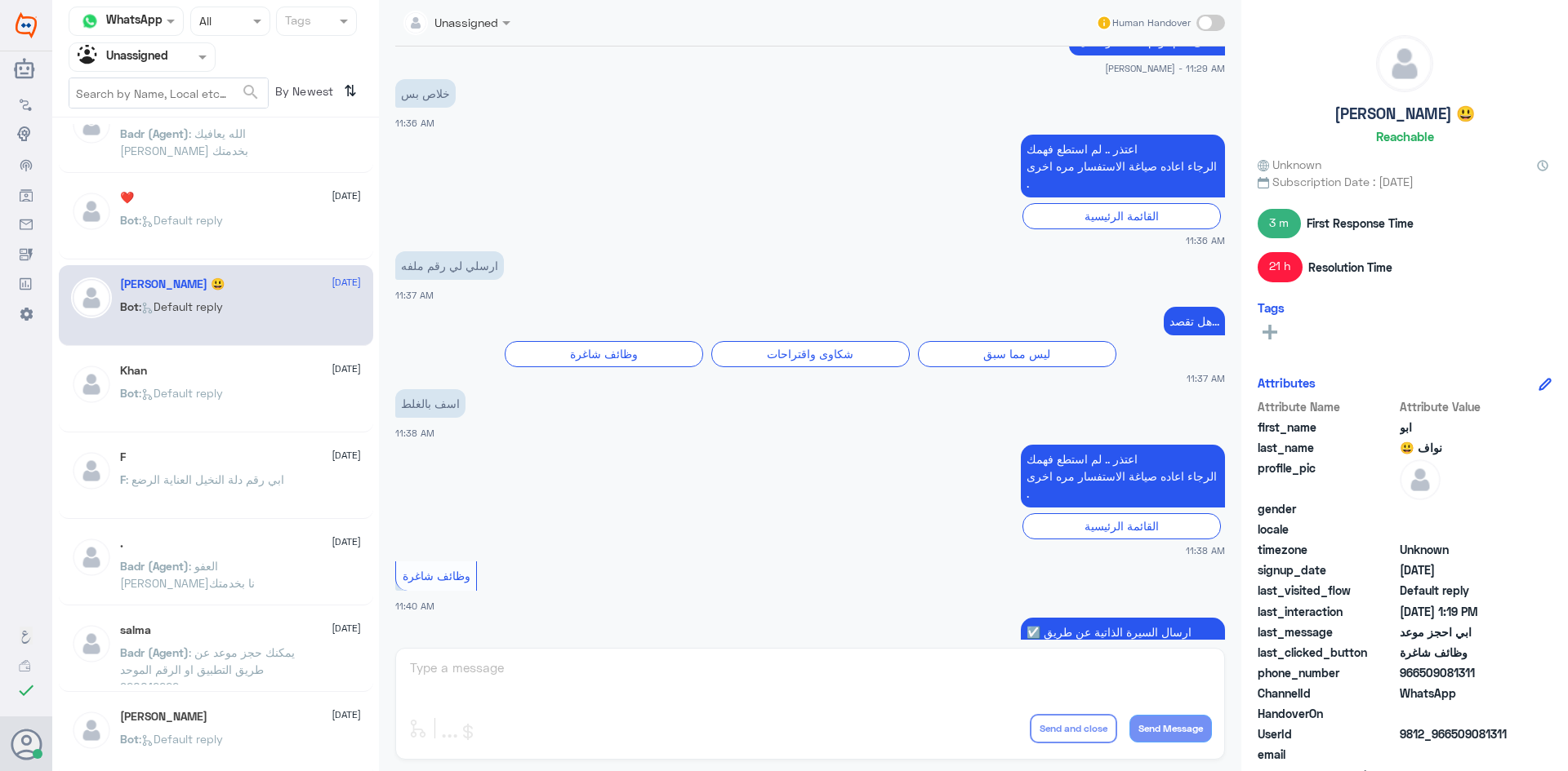
click at [246, 455] on div "F 15 August" at bounding box center [240, 458] width 241 height 14
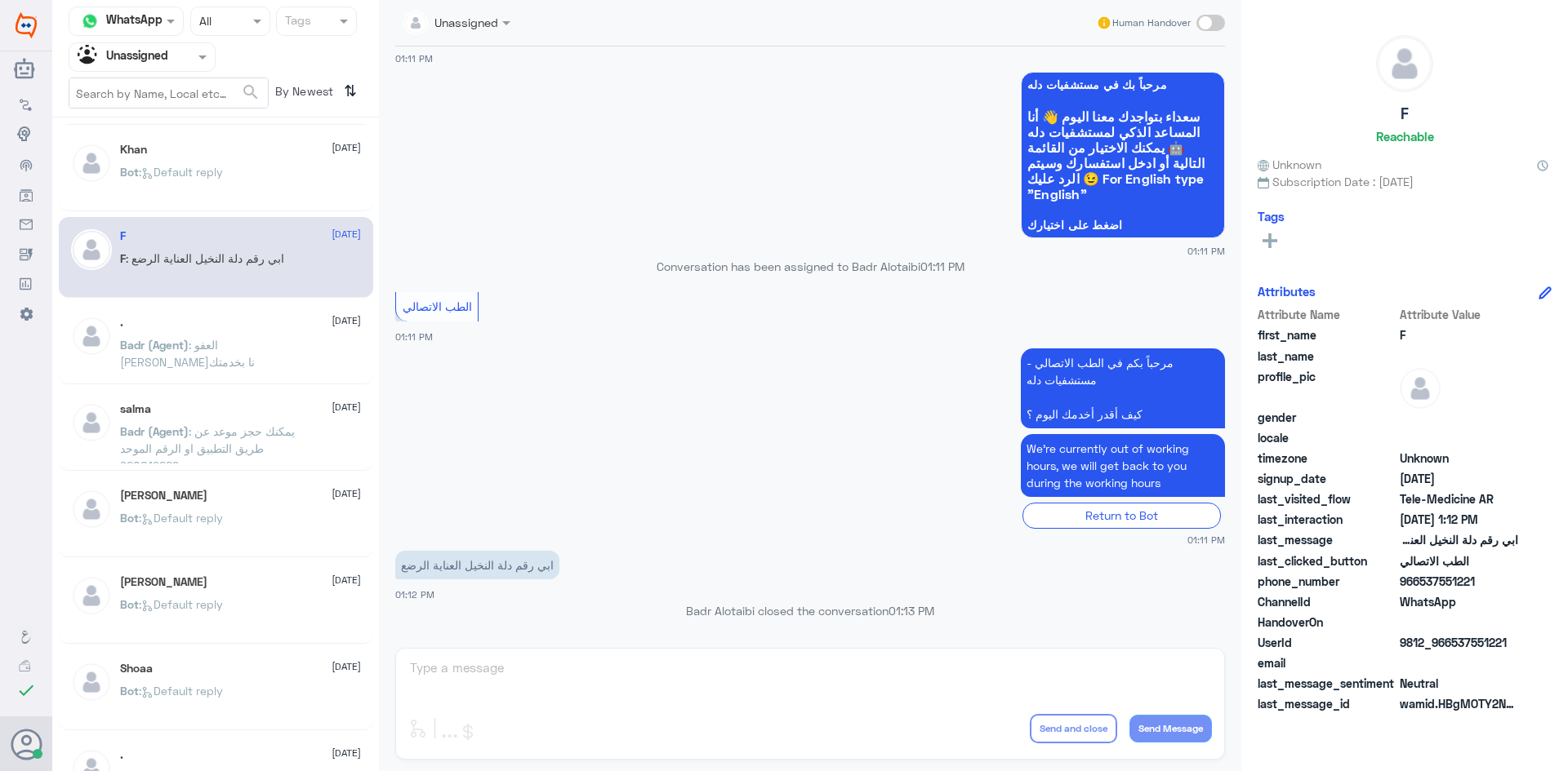
scroll to position [1061, 0]
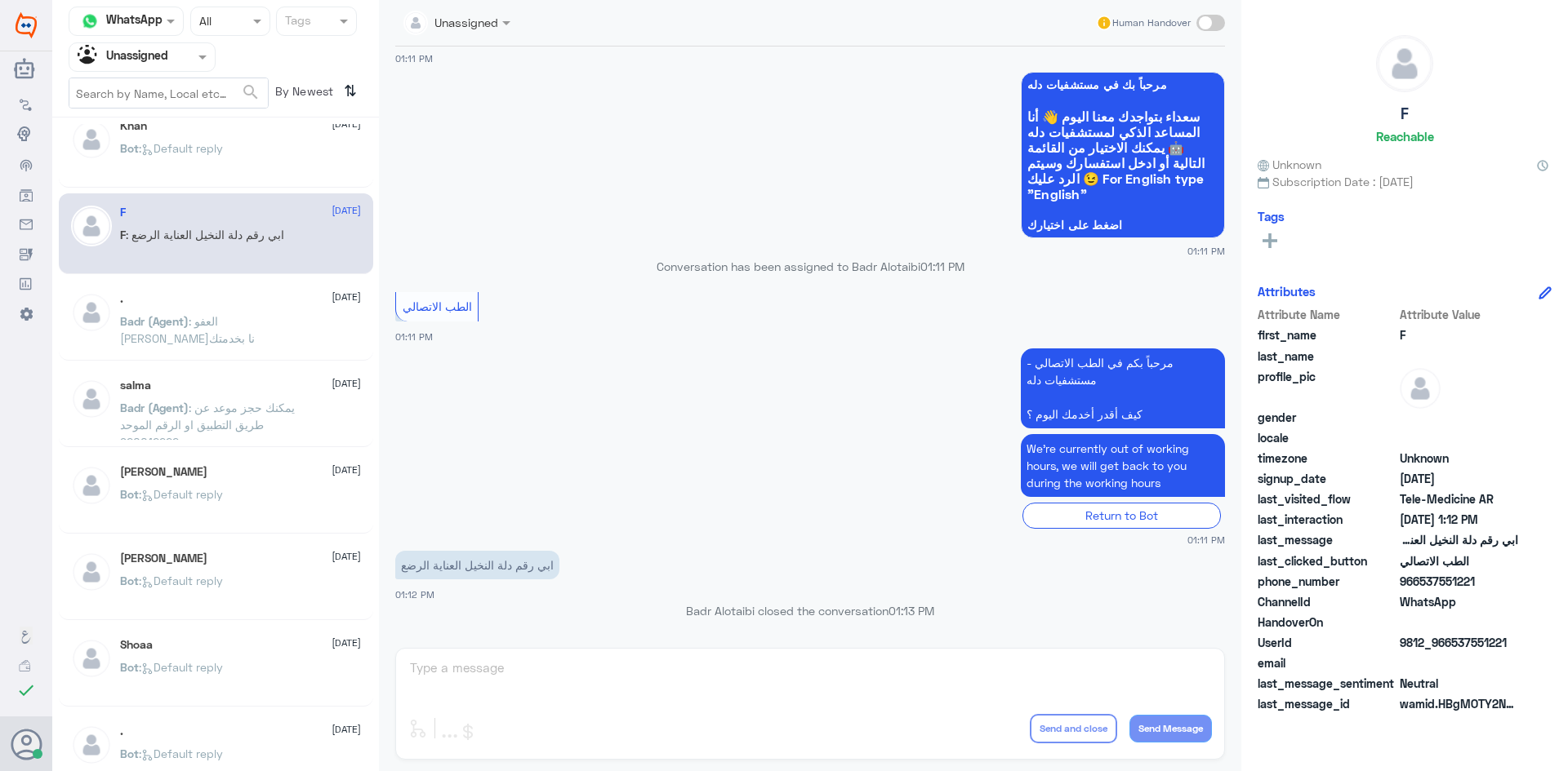
click at [294, 308] on div ". 15 August Badr (Agent) : العفو سعدنا بخدمتك" at bounding box center [240, 323] width 241 height 61
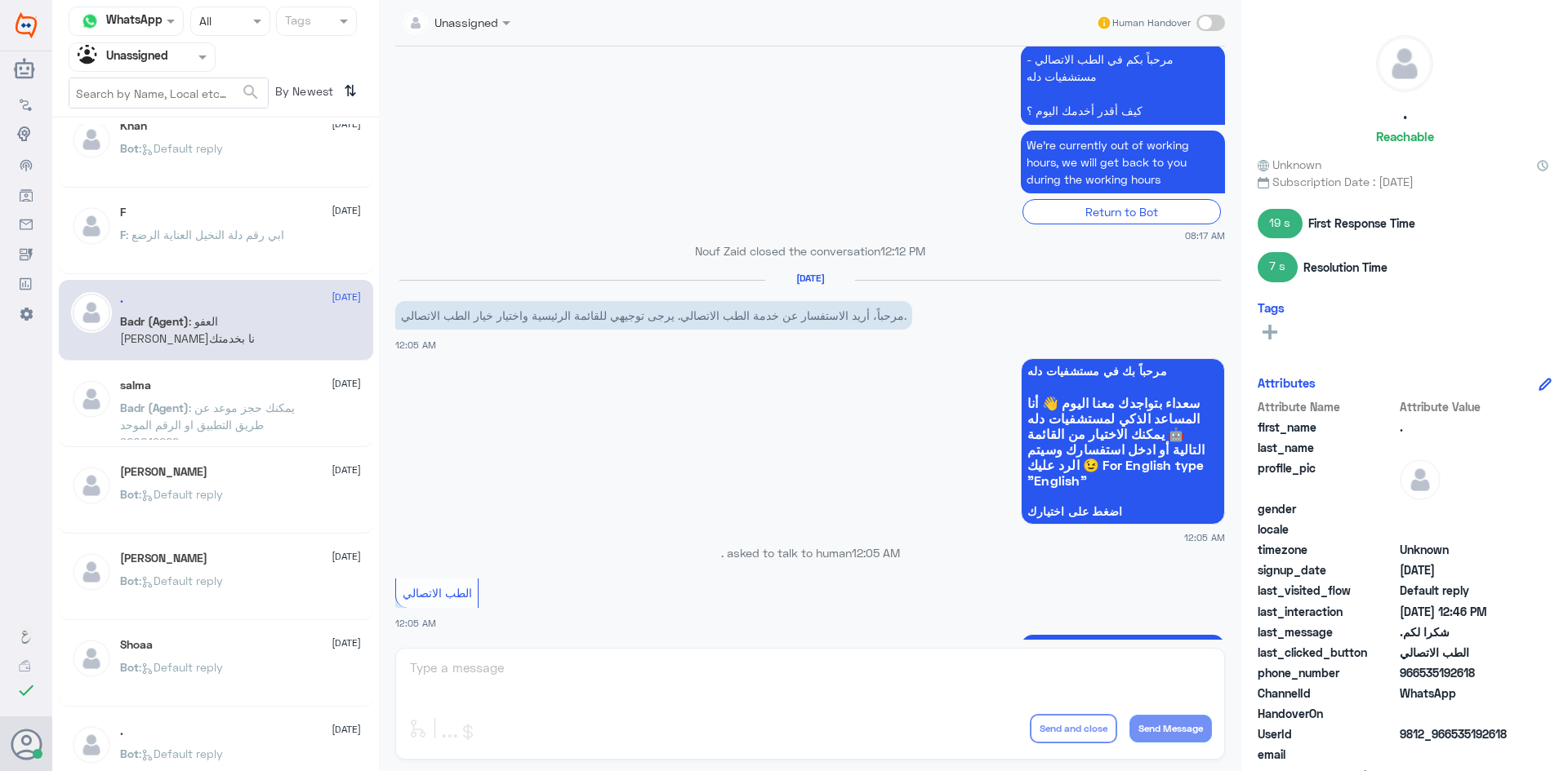
scroll to position [355, 0]
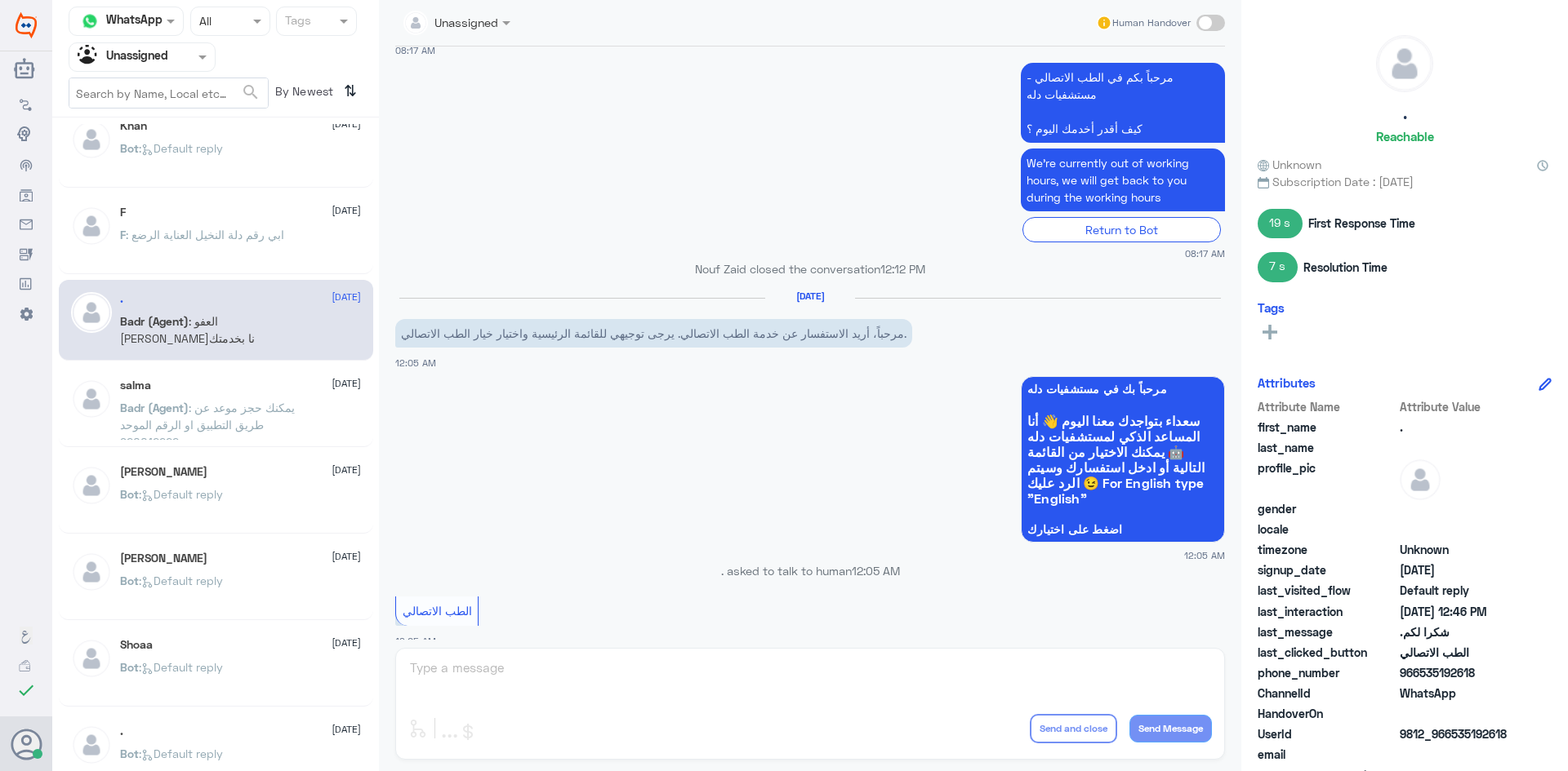
click at [201, 64] on span at bounding box center [204, 57] width 20 height 17
click at [166, 94] on div "All" at bounding box center [142, 95] width 147 height 30
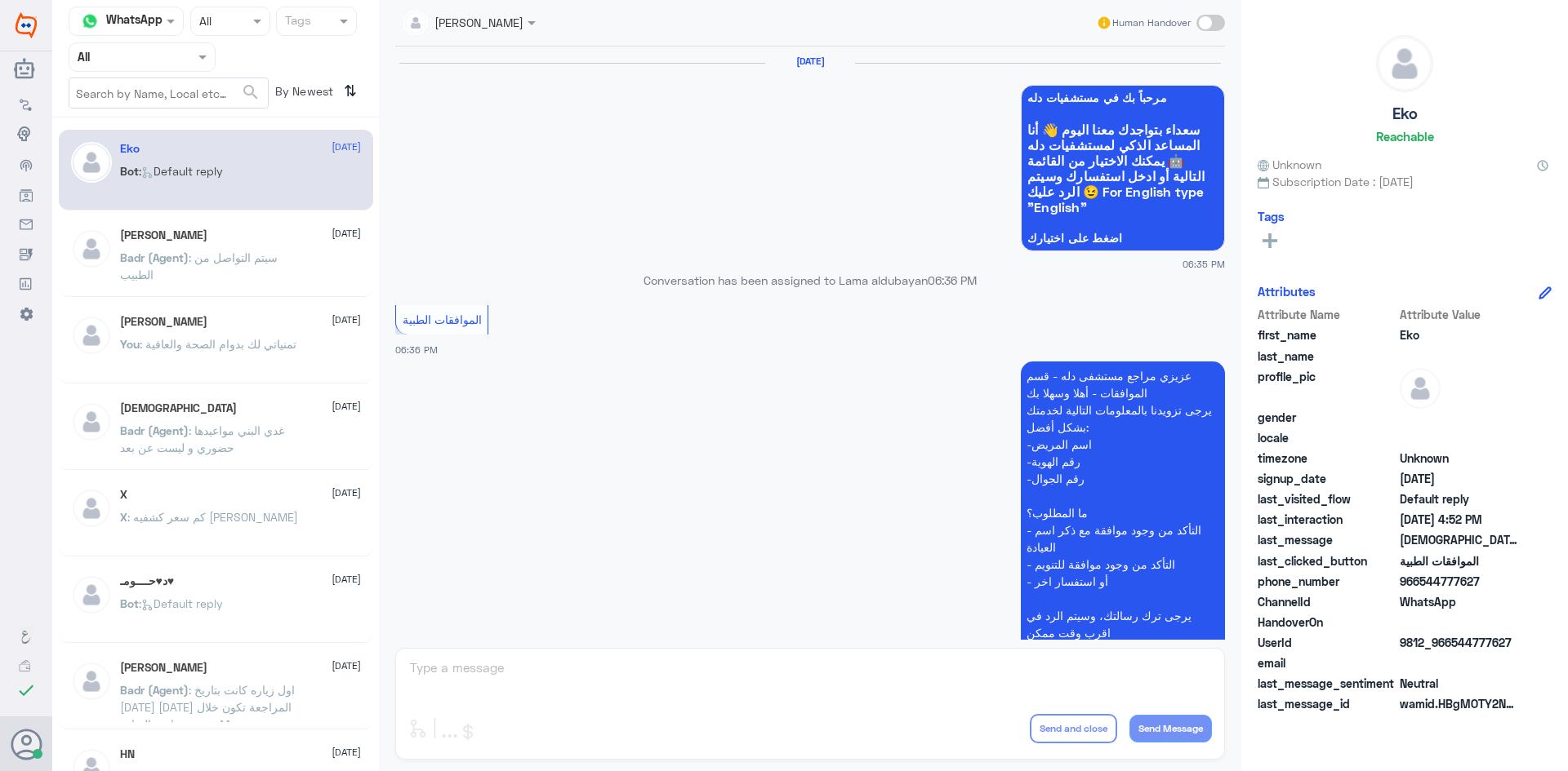
scroll to position [1559, 0]
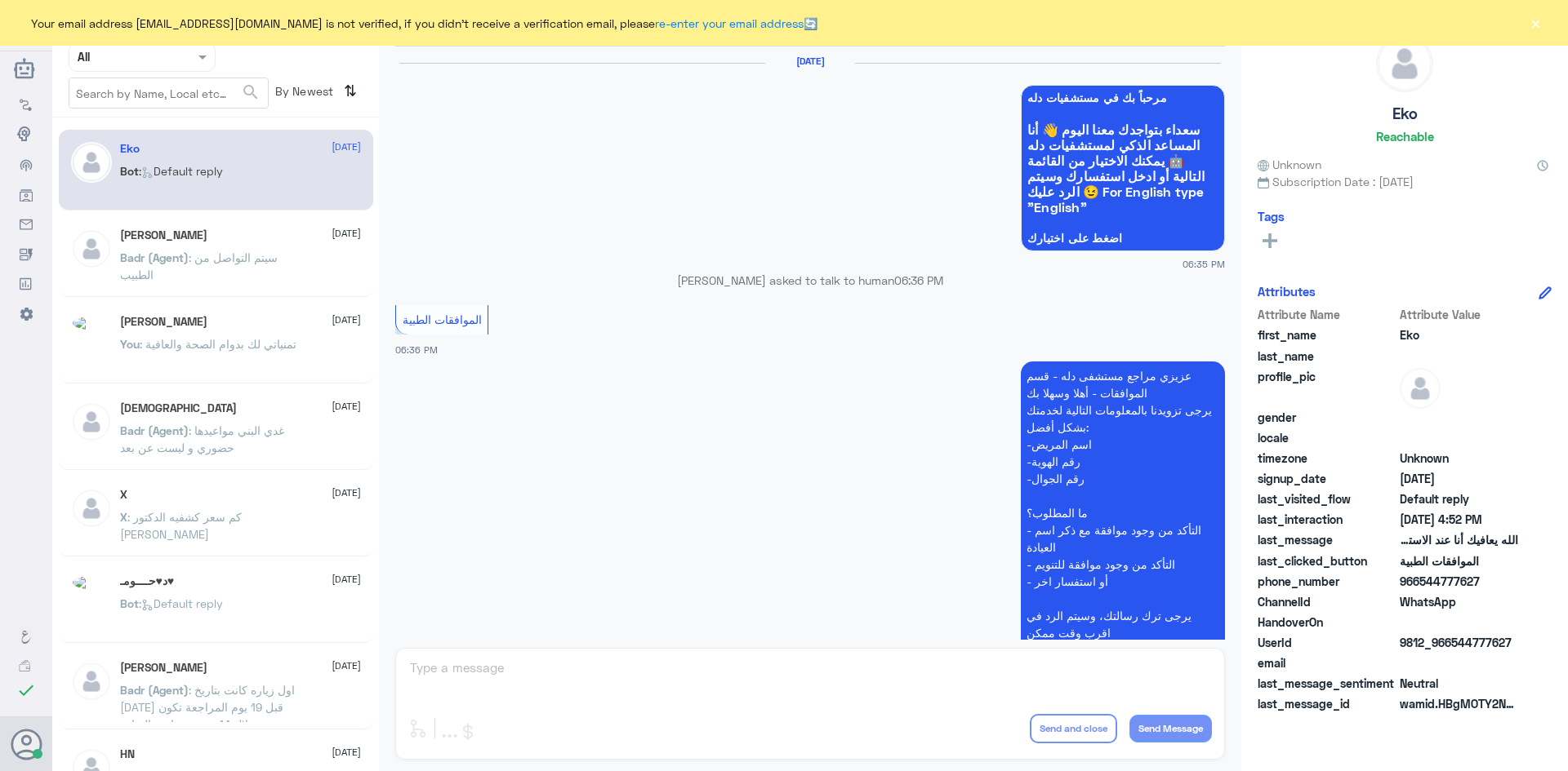
scroll to position [1559, 0]
